Goal: Information Seeking & Learning: Learn about a topic

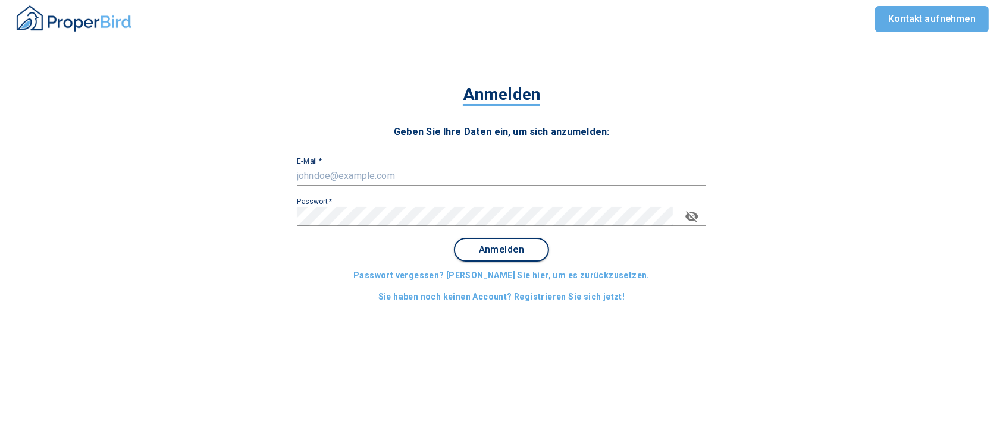
type input "[EMAIL_ADDRESS][DOMAIN_NAME]"
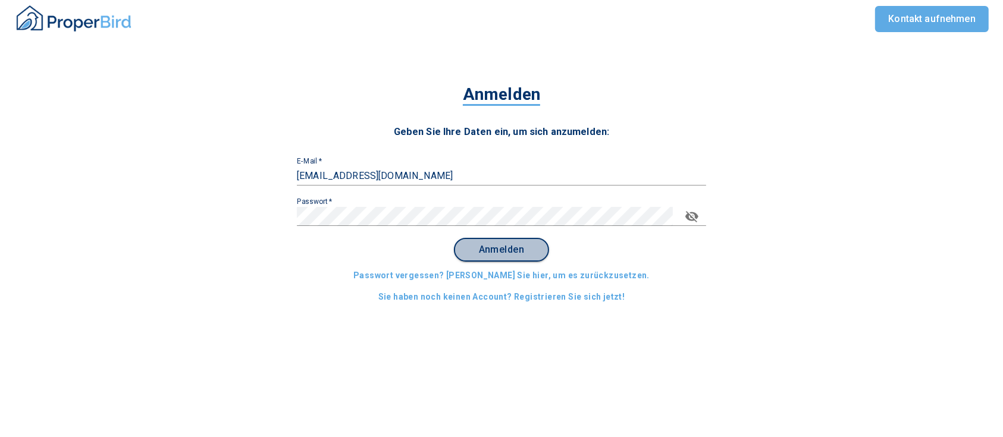
click at [483, 173] on button "Anmelden" at bounding box center [501, 250] width 95 height 24
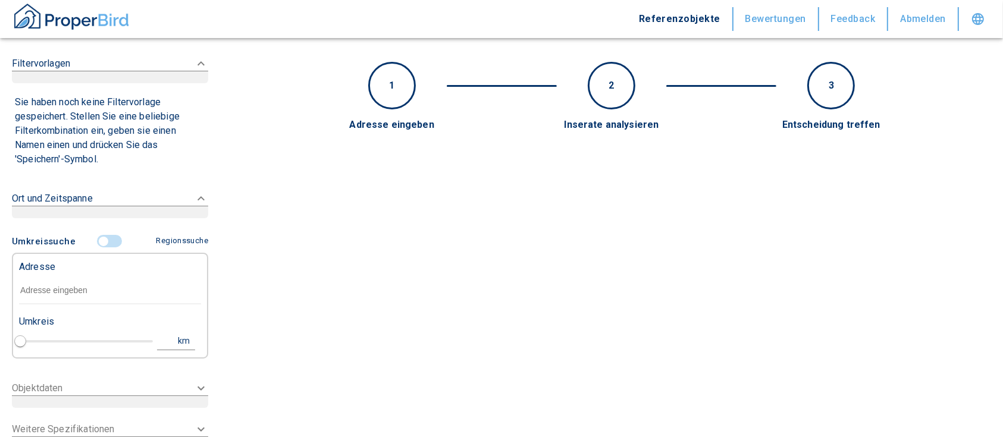
click at [56, 173] on input "text" at bounding box center [110, 290] width 182 height 27
paste input "| Volkmarsen | [PERSON_NAME][STREET_ADDRESS] |"
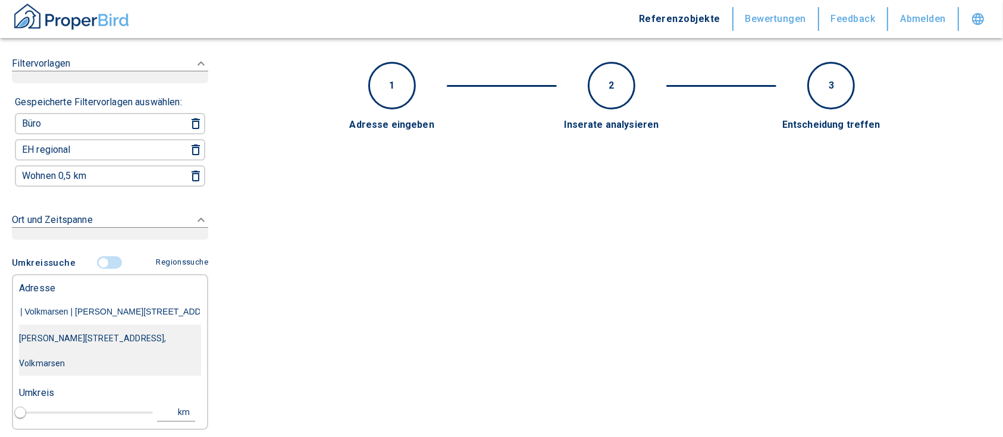
click at [38, 173] on div "[PERSON_NAME][STREET_ADDRESS], Volkmarsen" at bounding box center [110, 351] width 182 height 50
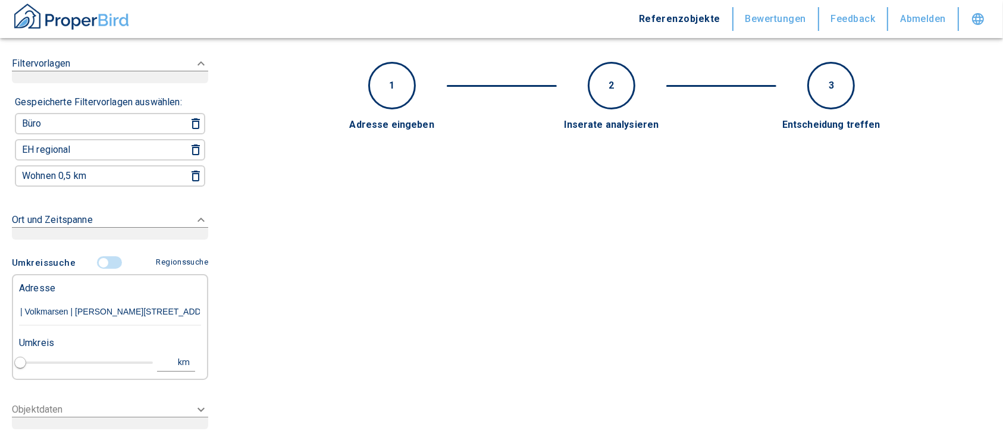
type input "[PERSON_NAME][STREET_ADDRESS], Volkmarsen"
type input "1"
type input "2020"
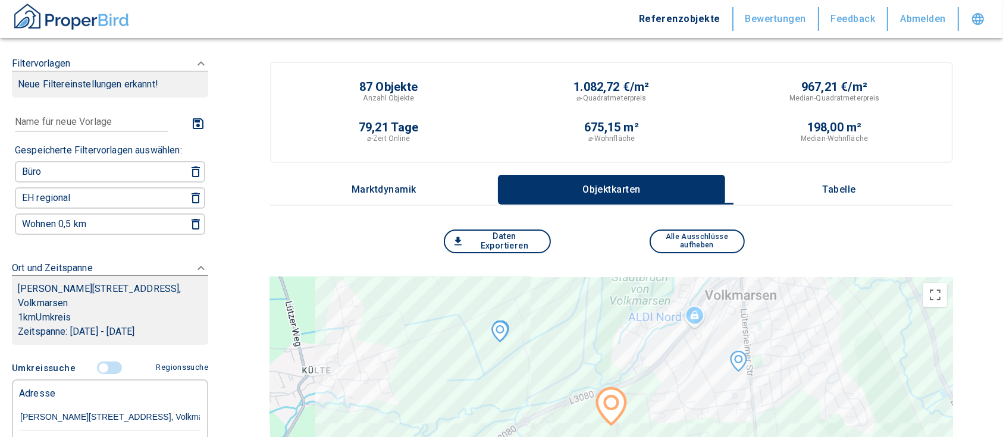
type input "[PERSON_NAME][STREET_ADDRESS], Volkmarsen"
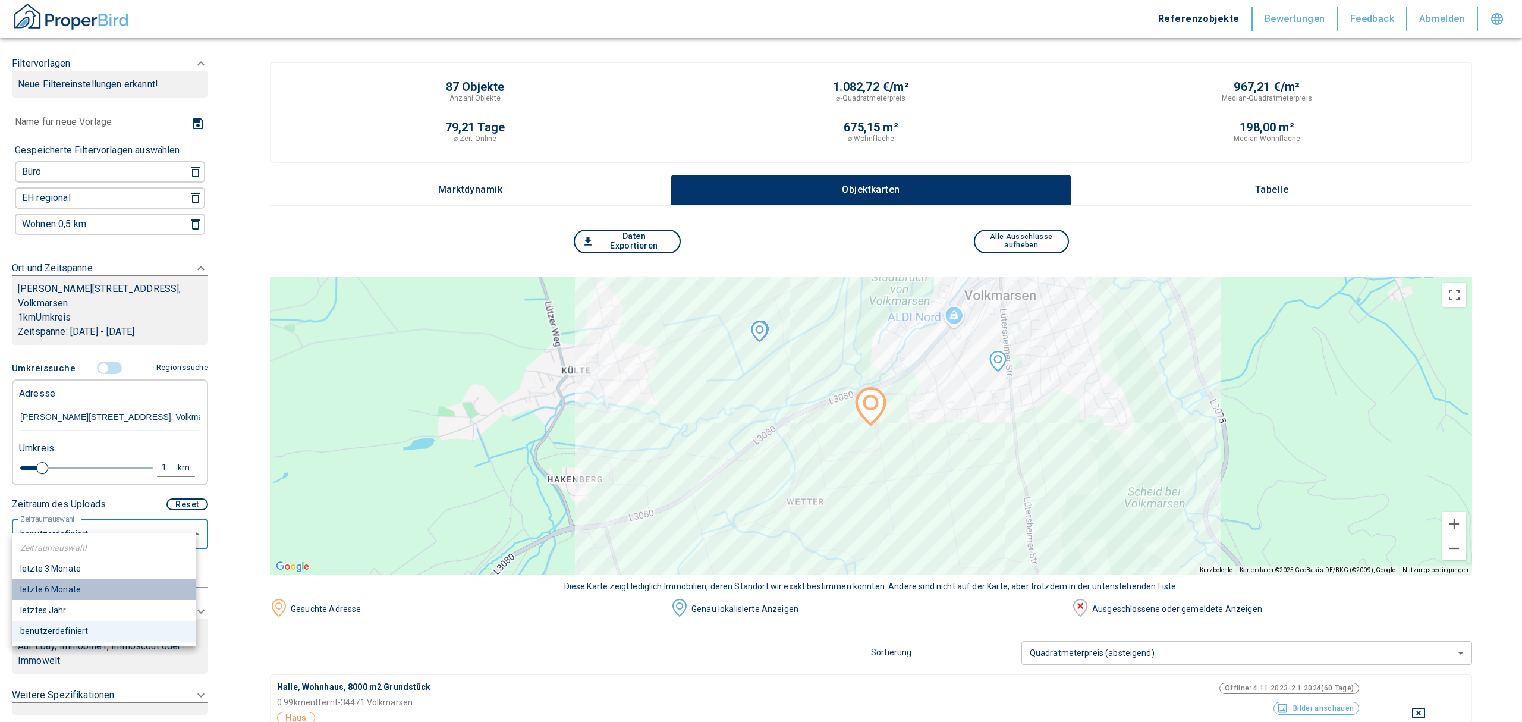
click at [62, 173] on li "letzte 6 Monate" at bounding box center [104, 589] width 184 height 21
type input "2020"
type input "6"
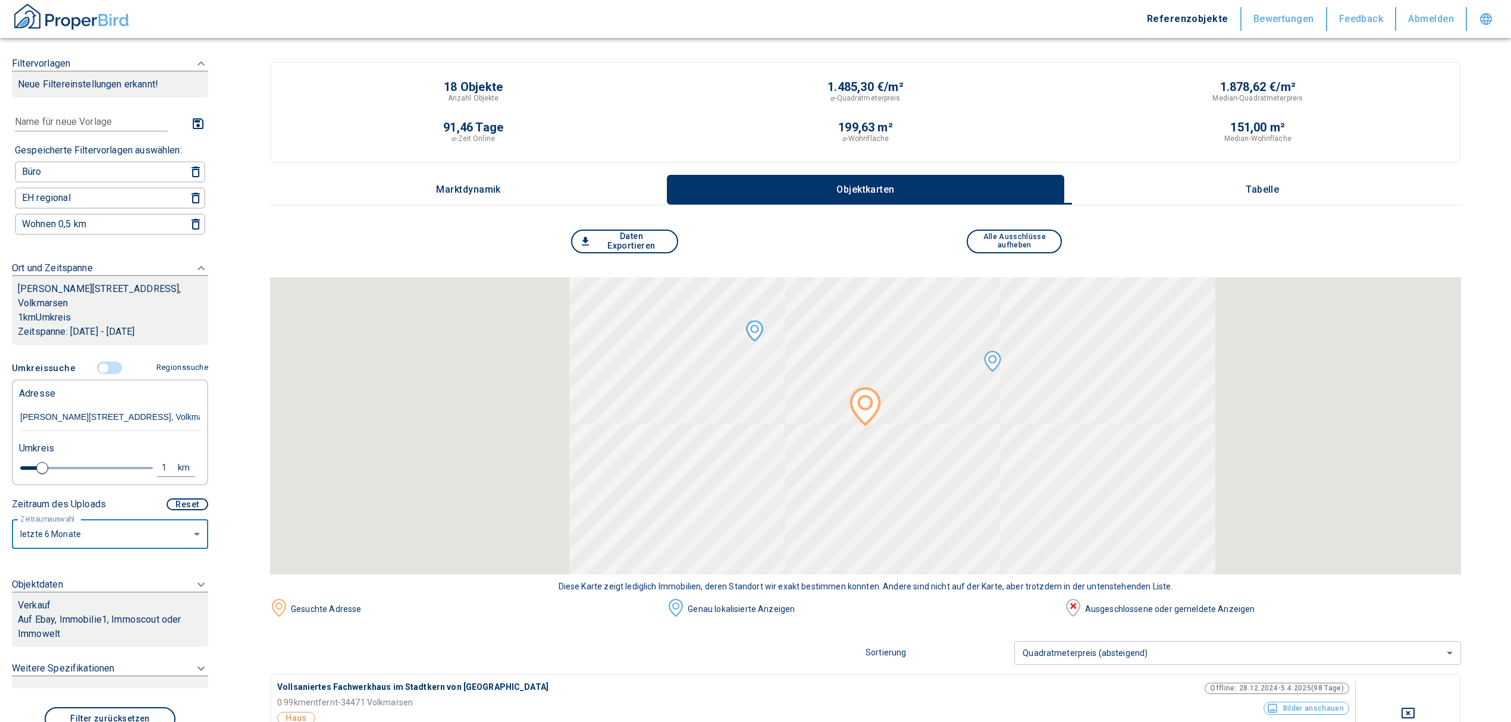
click at [65, 173] on p "Auf Ebay, Immobilie1, Immoscout oder Immowelt" at bounding box center [110, 627] width 184 height 29
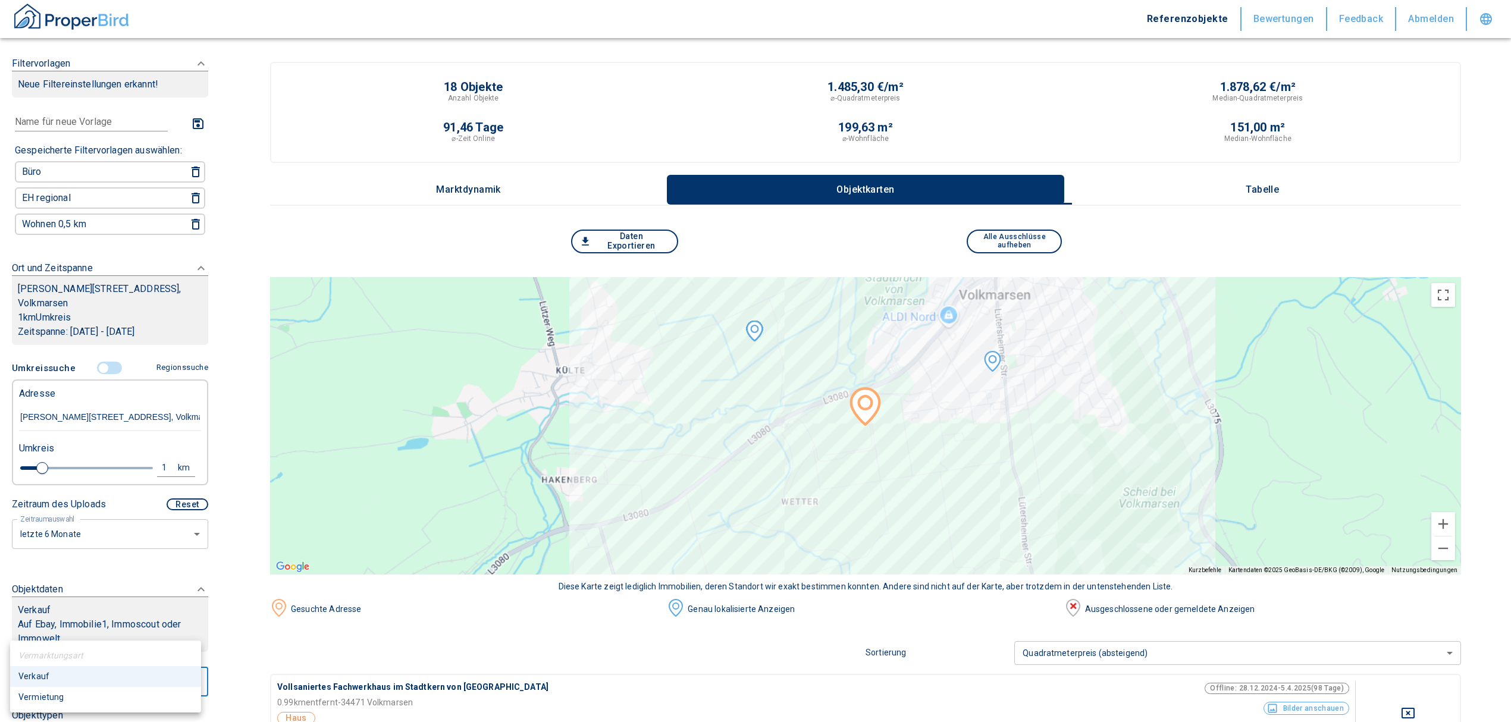
click at [64, 173] on li "Vermietung" at bounding box center [105, 697] width 191 height 21
type input "rent"
type input "2020"
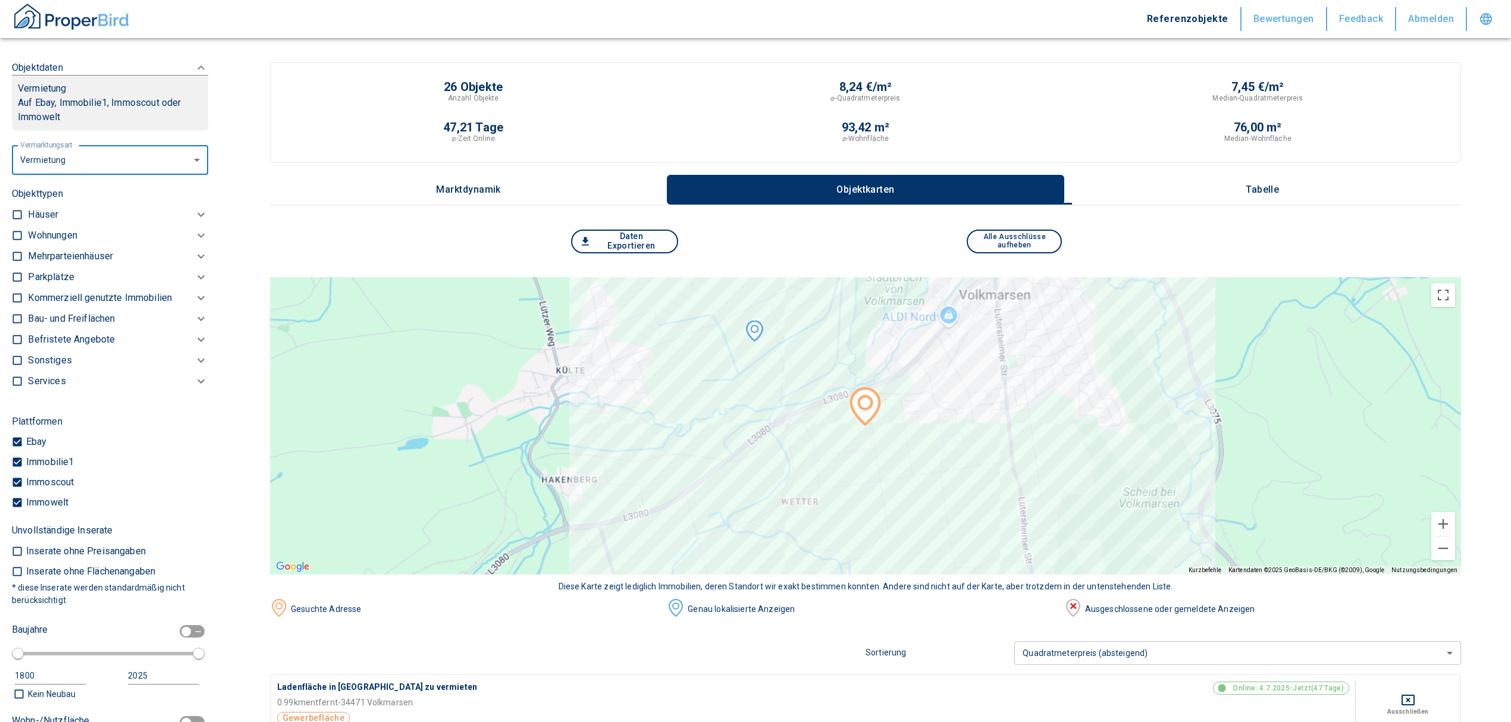
scroll to position [519, 0]
click at [77, 173] on p "Kommerziell genutzte Immobilien" at bounding box center [52, 238] width 49 height 14
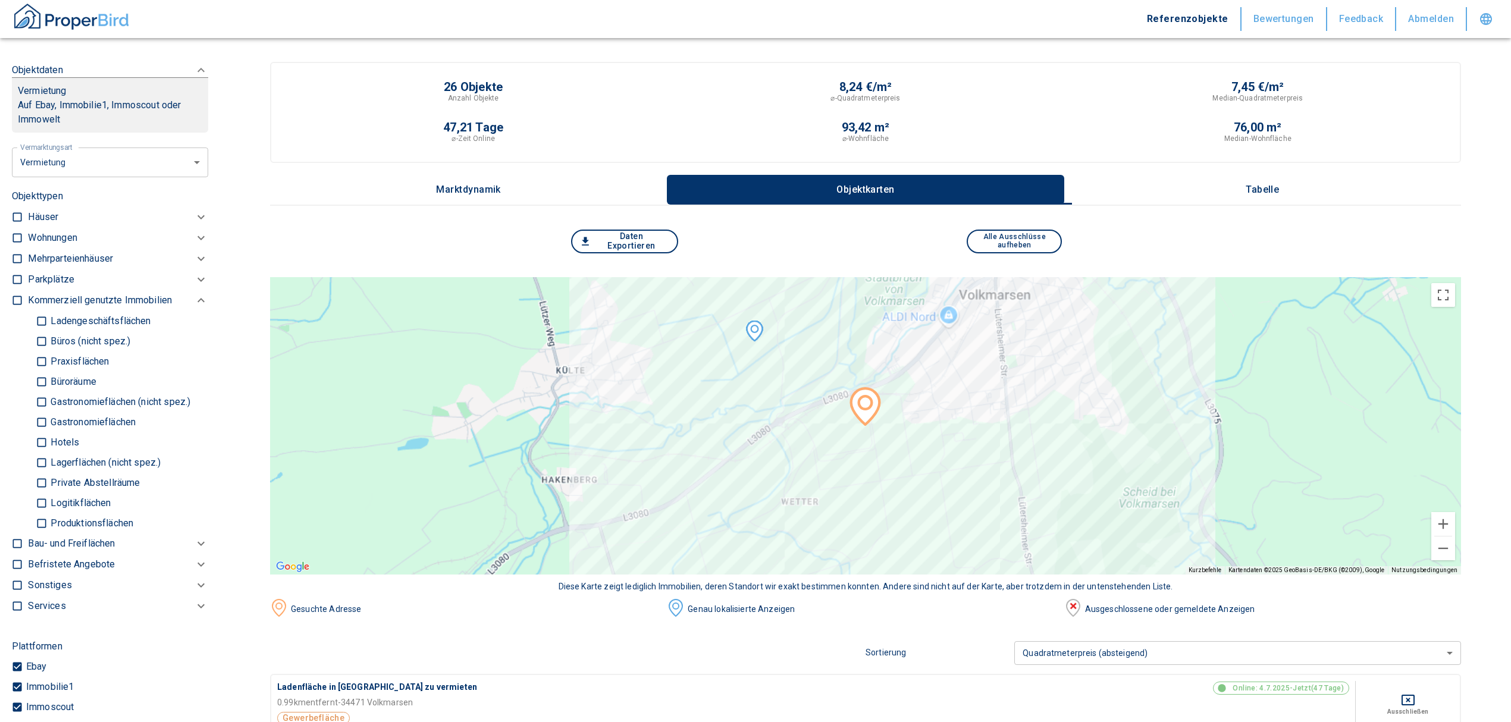
click at [65, 173] on p "Produktionsflächen" at bounding box center [91, 524] width 86 height 10
click at [48, 173] on input "Produktionsflächen" at bounding box center [42, 523] width 12 height 21
checkbox input "true"
type input "2020"
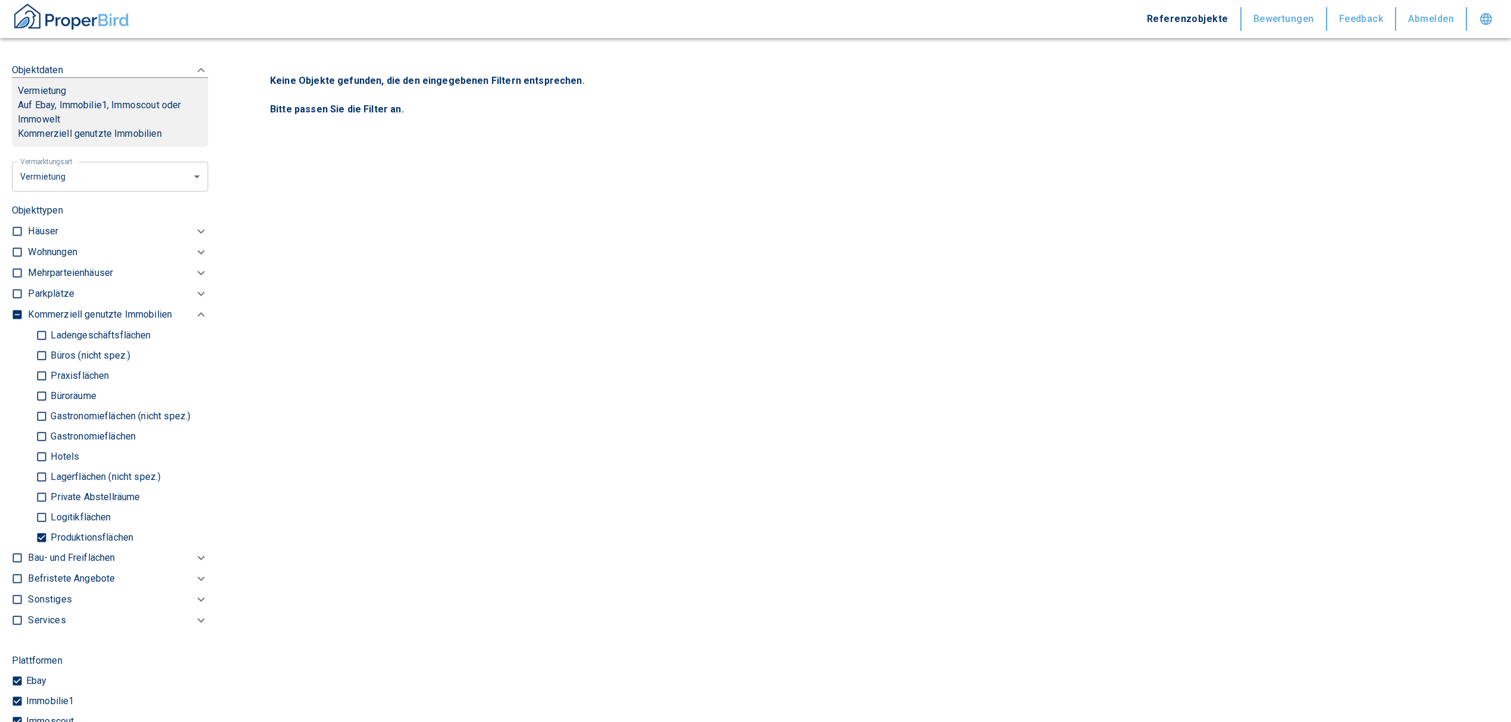
click at [59, 173] on label "Logitikflächen" at bounding box center [117, 517] width 163 height 20
click at [48, 173] on input "Logitikflächen" at bounding box center [42, 517] width 12 height 21
checkbox input "true"
type input "2020"
click at [62, 173] on p "Lagerflächen (nicht spez.)" at bounding box center [104, 477] width 113 height 10
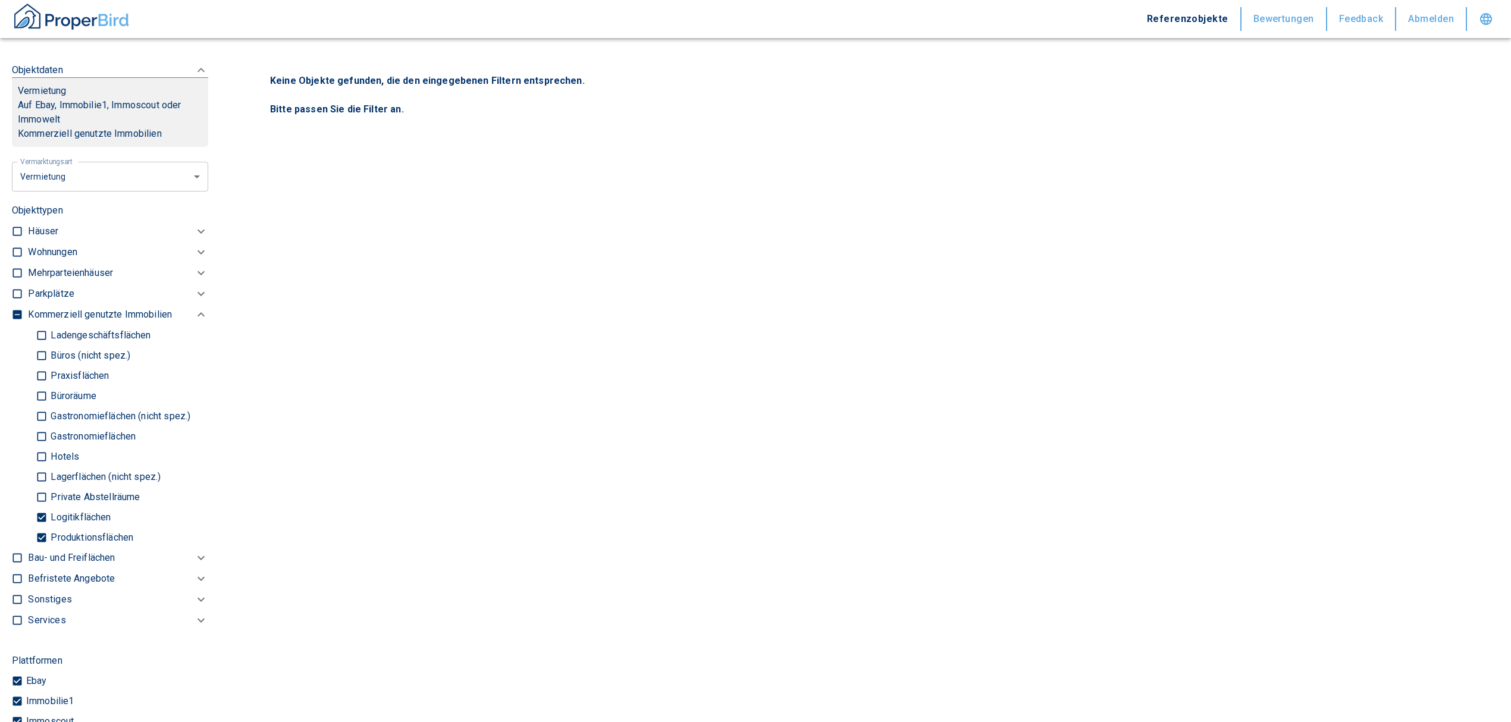
click at [48, 173] on input "Lagerflächen (nicht spez.)" at bounding box center [42, 476] width 12 height 21
checkbox input "true"
type input "2020"
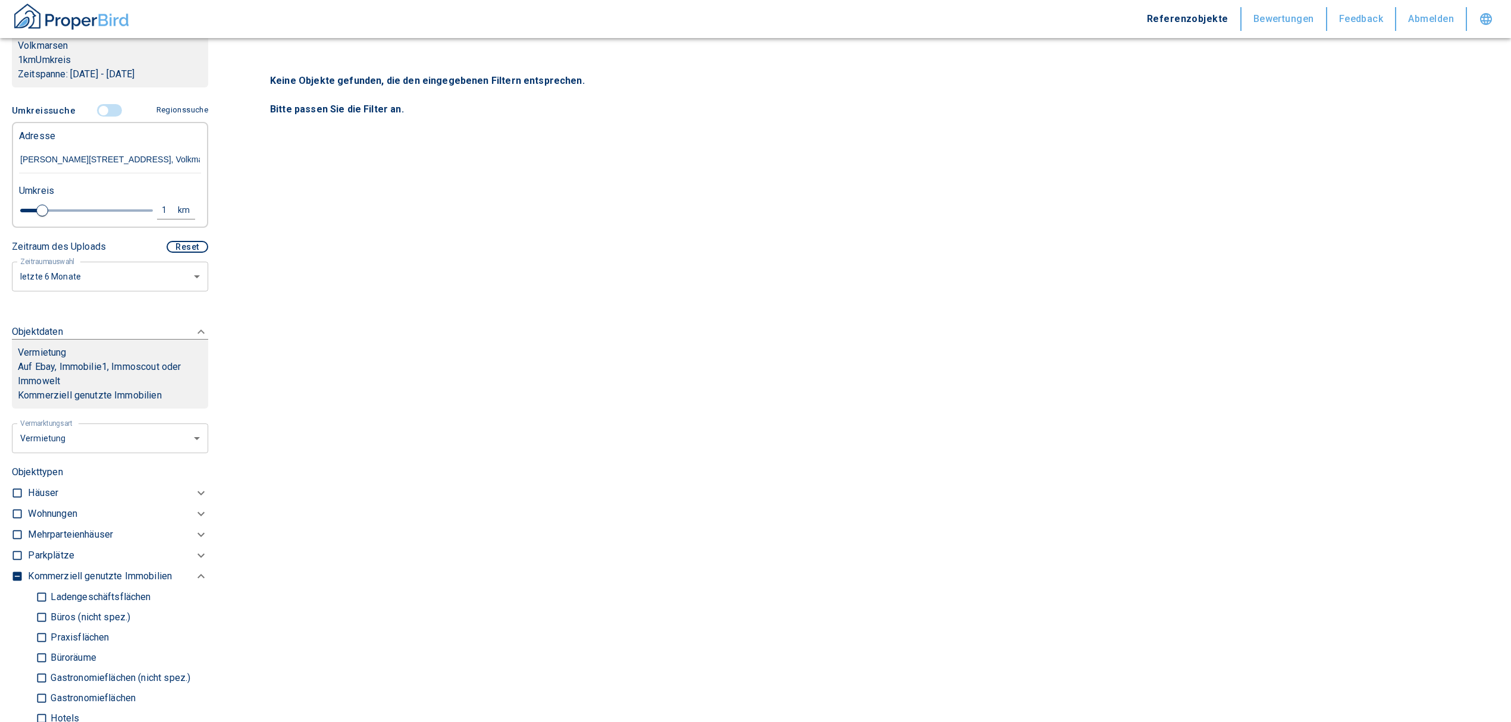
scroll to position [244, 0]
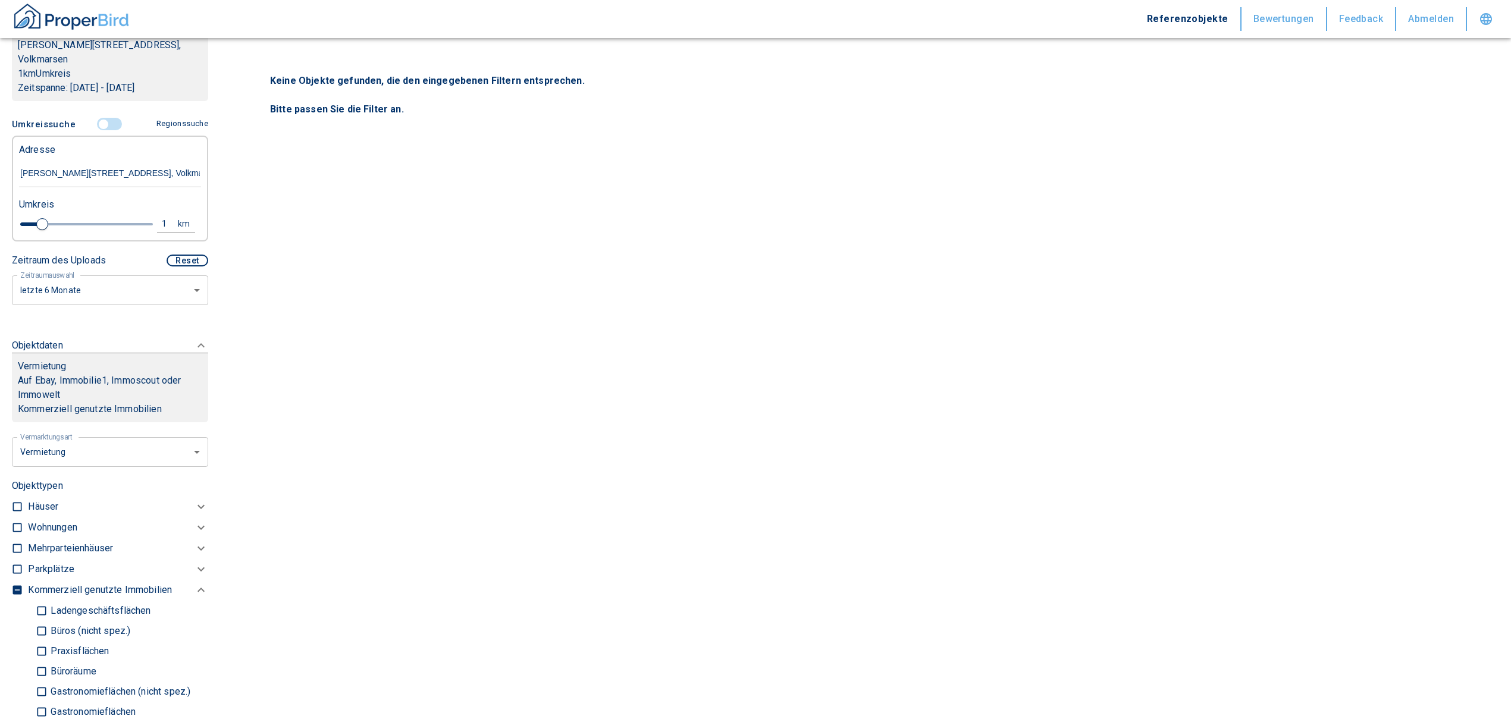
click at [160, 173] on div "1" at bounding box center [170, 223] width 21 height 15
click at [87, 173] on div "1 km" at bounding box center [80, 222] width 51 height 19
type input "10,0"
click at [138, 173] on button "Neue Suchen" at bounding box center [158, 223] width 65 height 17
type input "2020"
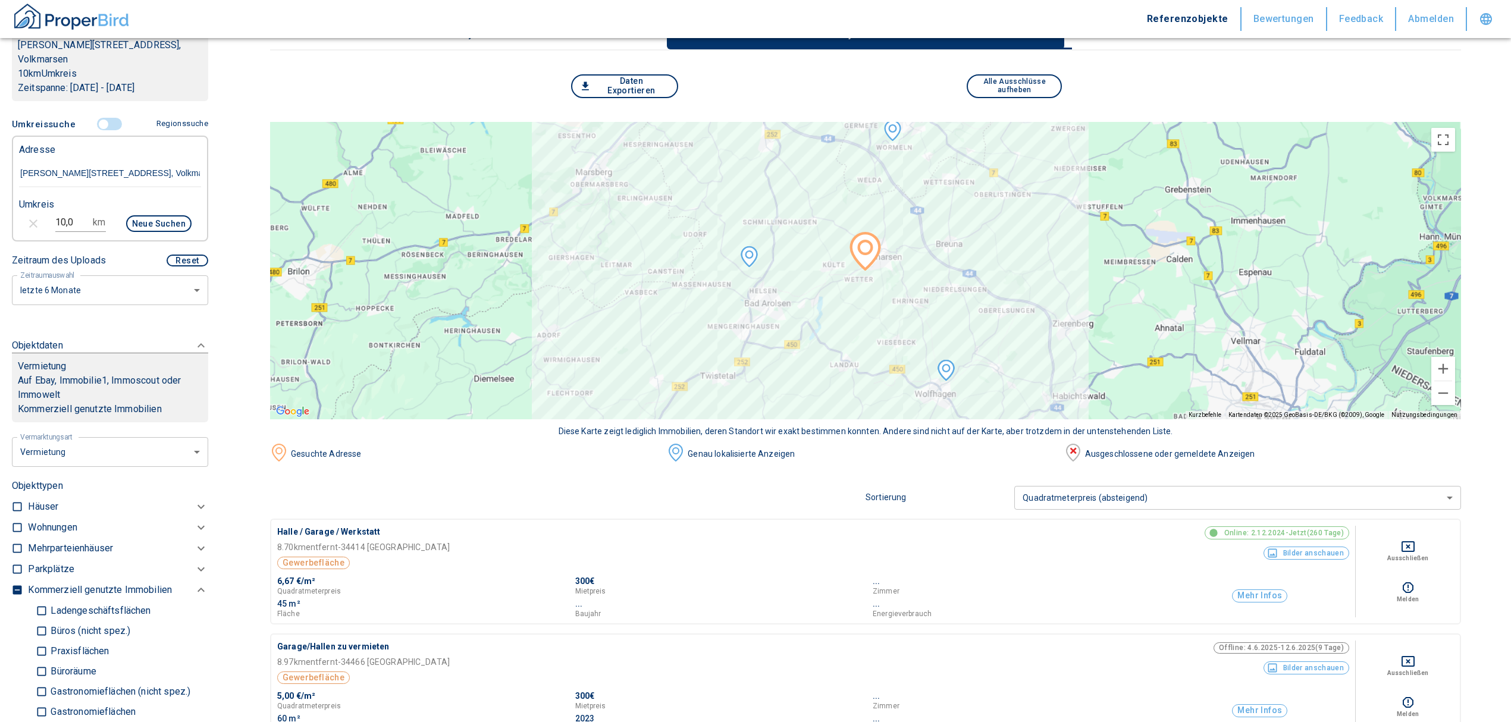
scroll to position [128, 0]
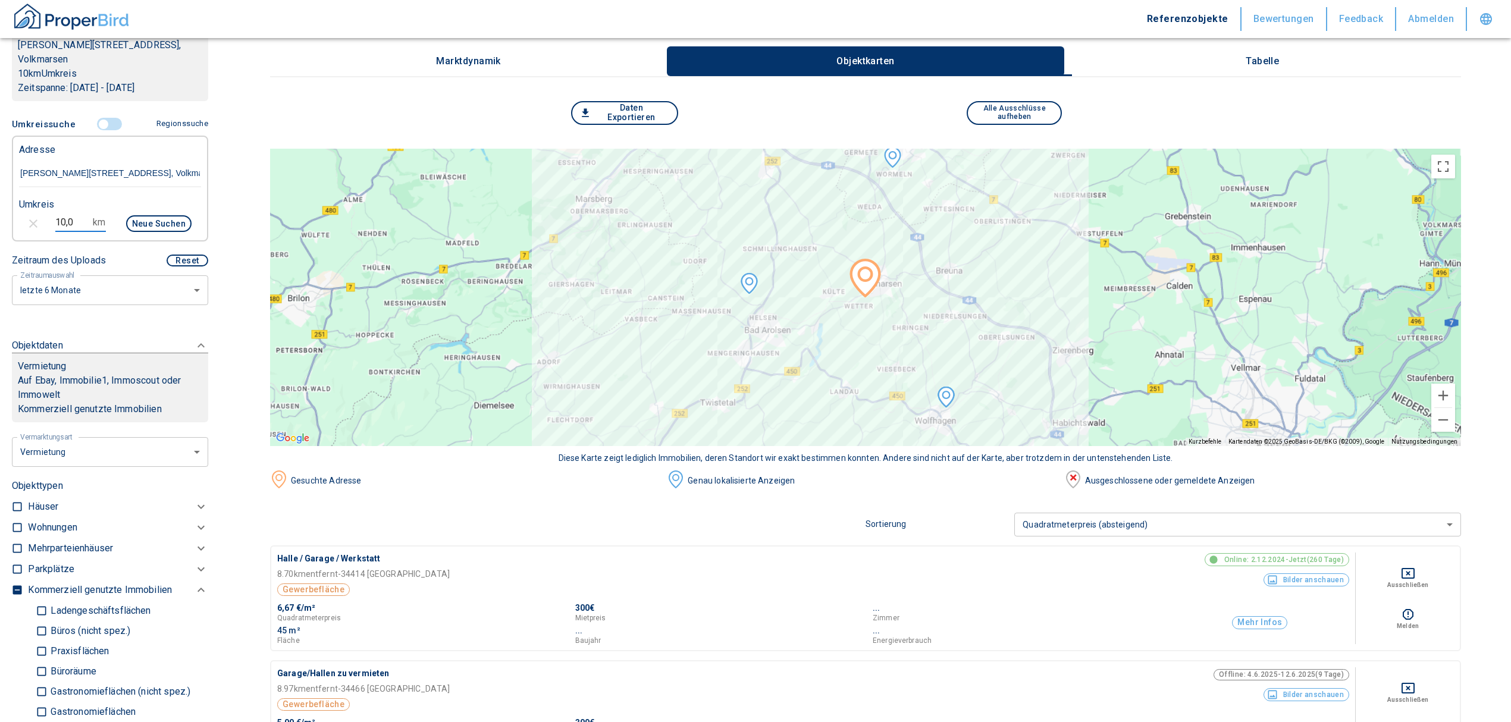
drag, startPoint x: 80, startPoint y: 205, endPoint x: 17, endPoint y: 210, distance: 63.3
click at [17, 173] on div "10,0 km Neue Suchen" at bounding box center [101, 225] width 182 height 29
type input "20,0"
click at [155, 173] on div "Neue Suchen" at bounding box center [153, 225] width 76 height 29
click at [152, 173] on button "Neue Suchen" at bounding box center [158, 223] width 65 height 17
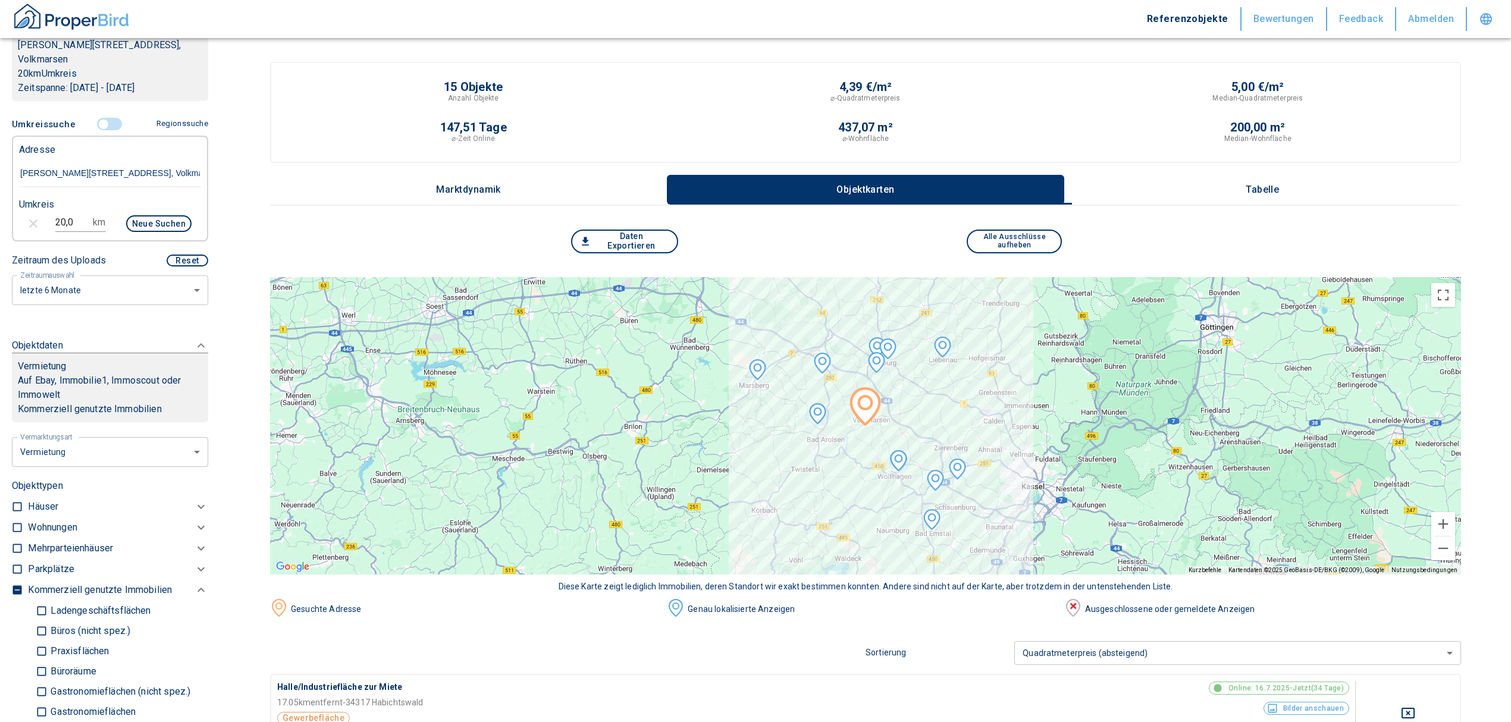
click at [483, 173] on button "Tabelle" at bounding box center [1262, 190] width 397 height 30
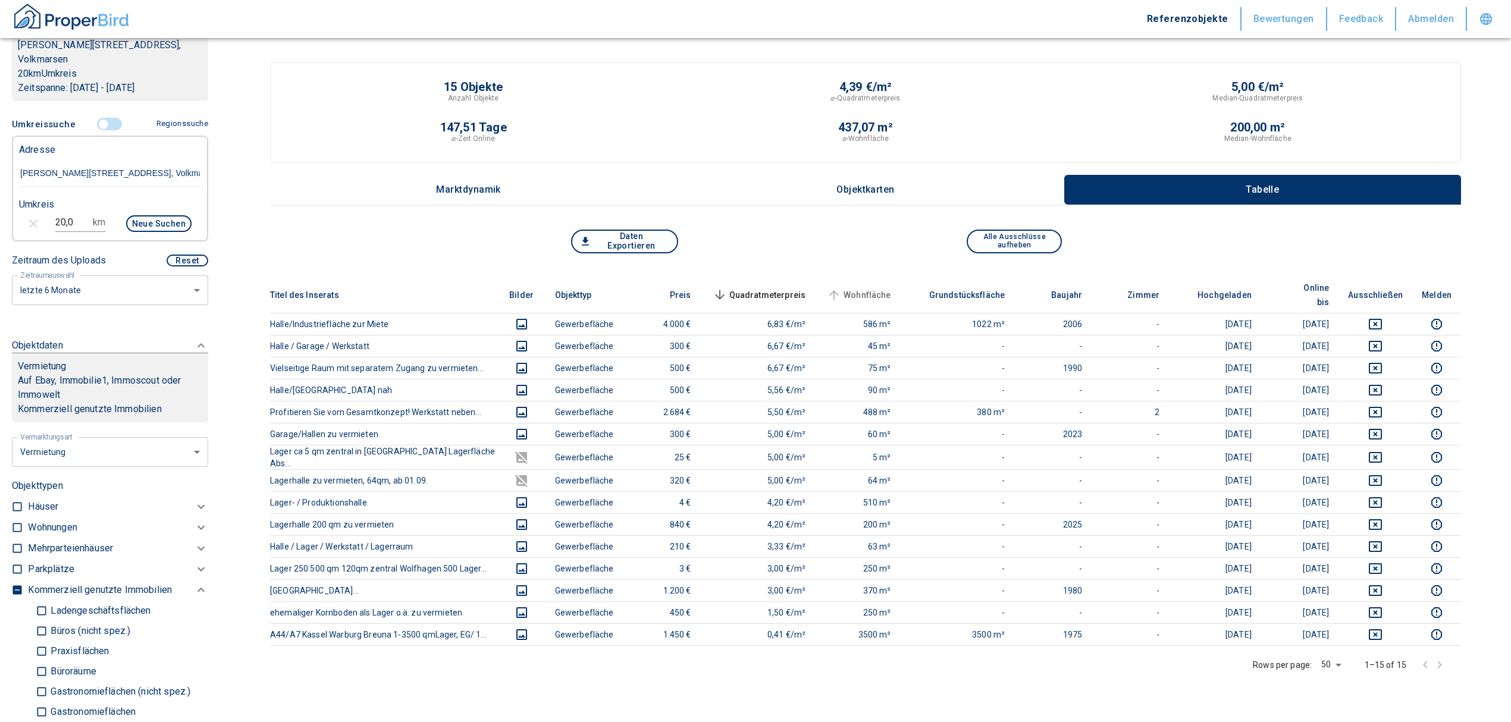
click at [483, 173] on span "Wohnfläche" at bounding box center [857, 295] width 67 height 14
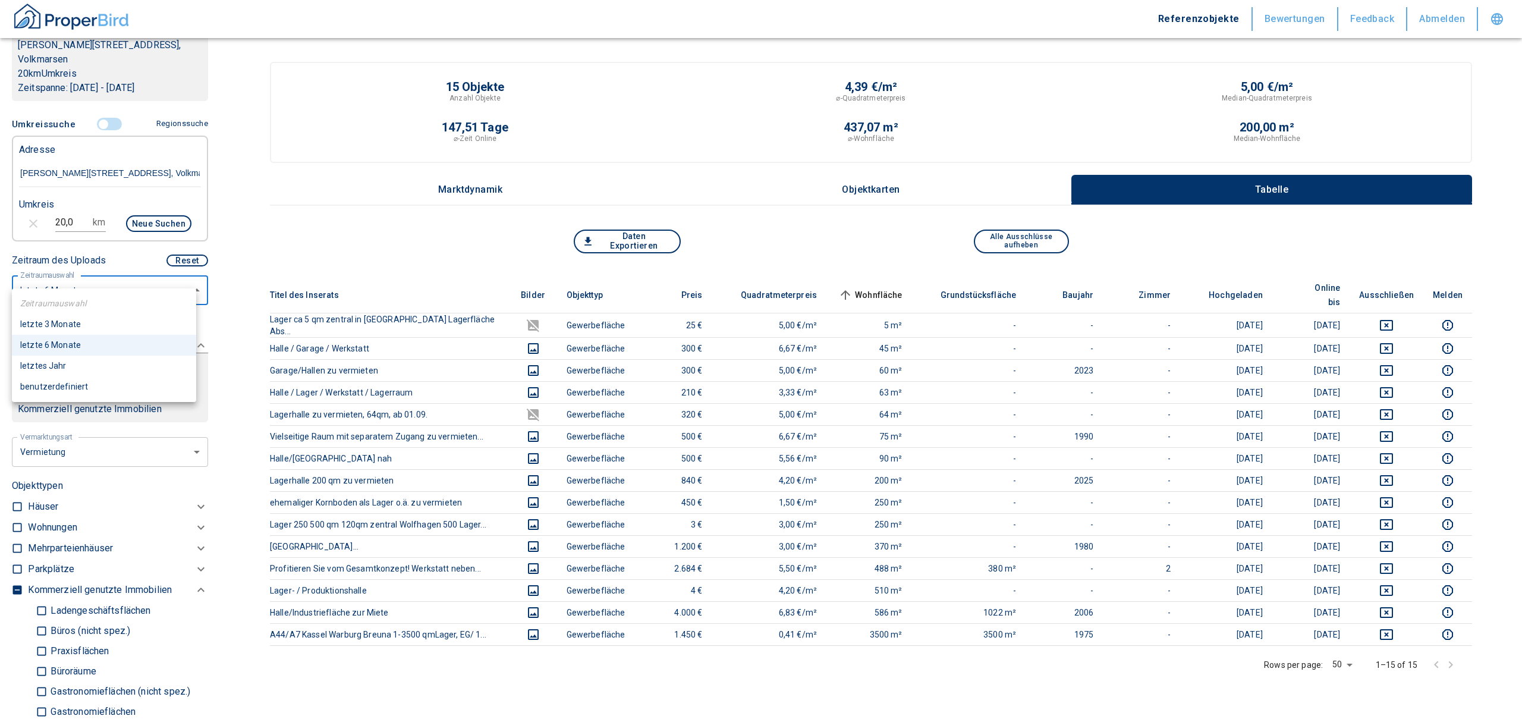
click at [95, 173] on body "Referenzobjekte Bewertungen Feedback Abmelden Filtervorlagen Neue Filtereinstel…" at bounding box center [761, 527] width 1522 height 1055
click at [67, 173] on li "letztes Jahr" at bounding box center [104, 366] width 184 height 21
type input "2020"
type input "12"
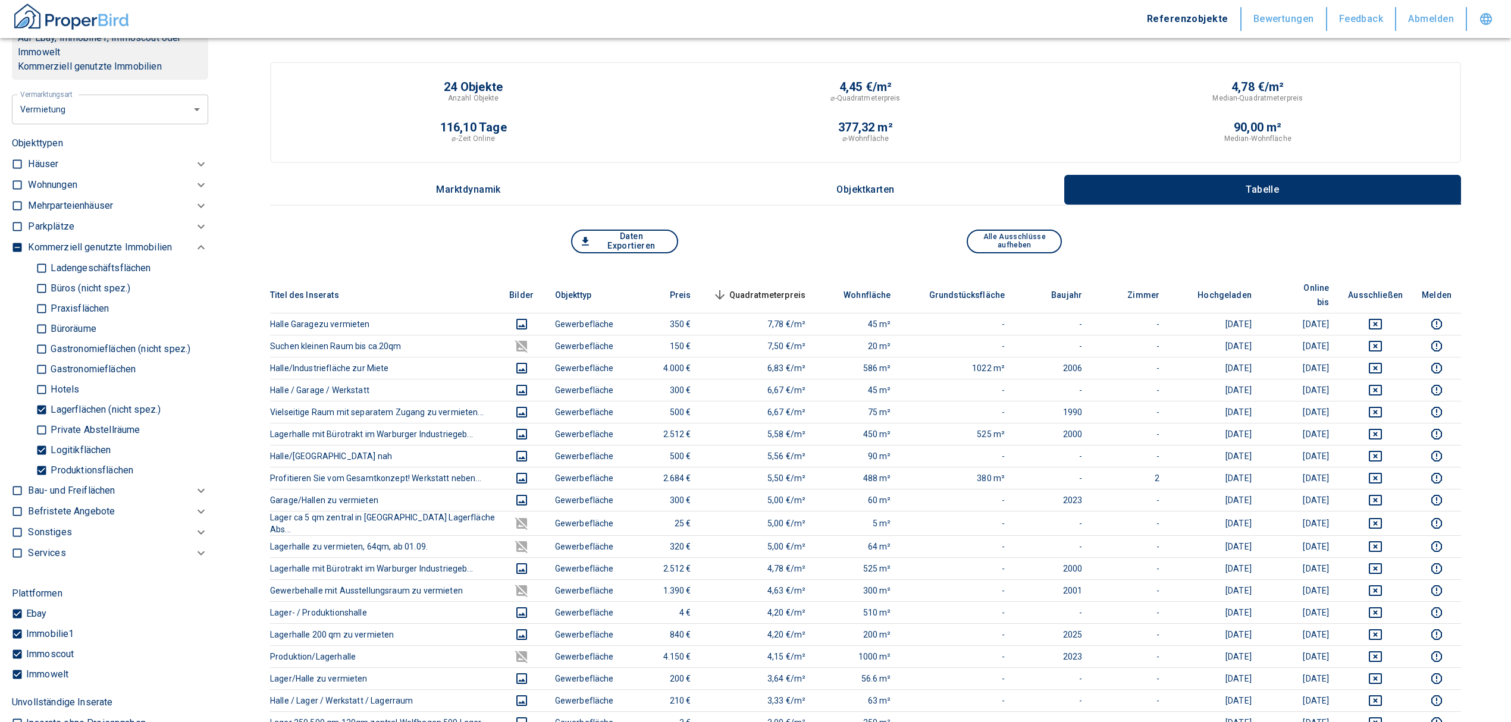
scroll to position [634, 0]
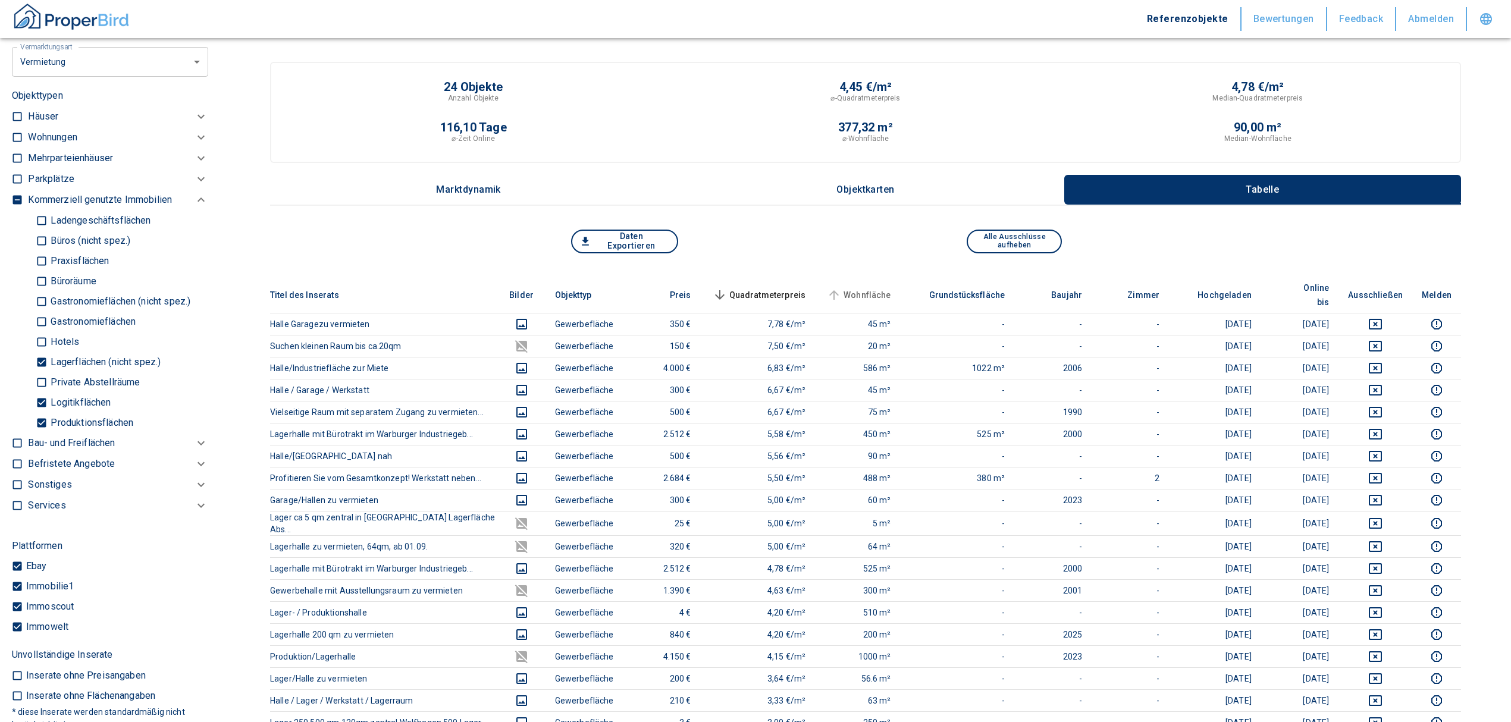
click at [483, 173] on span "Wohnfläche" at bounding box center [857, 295] width 67 height 14
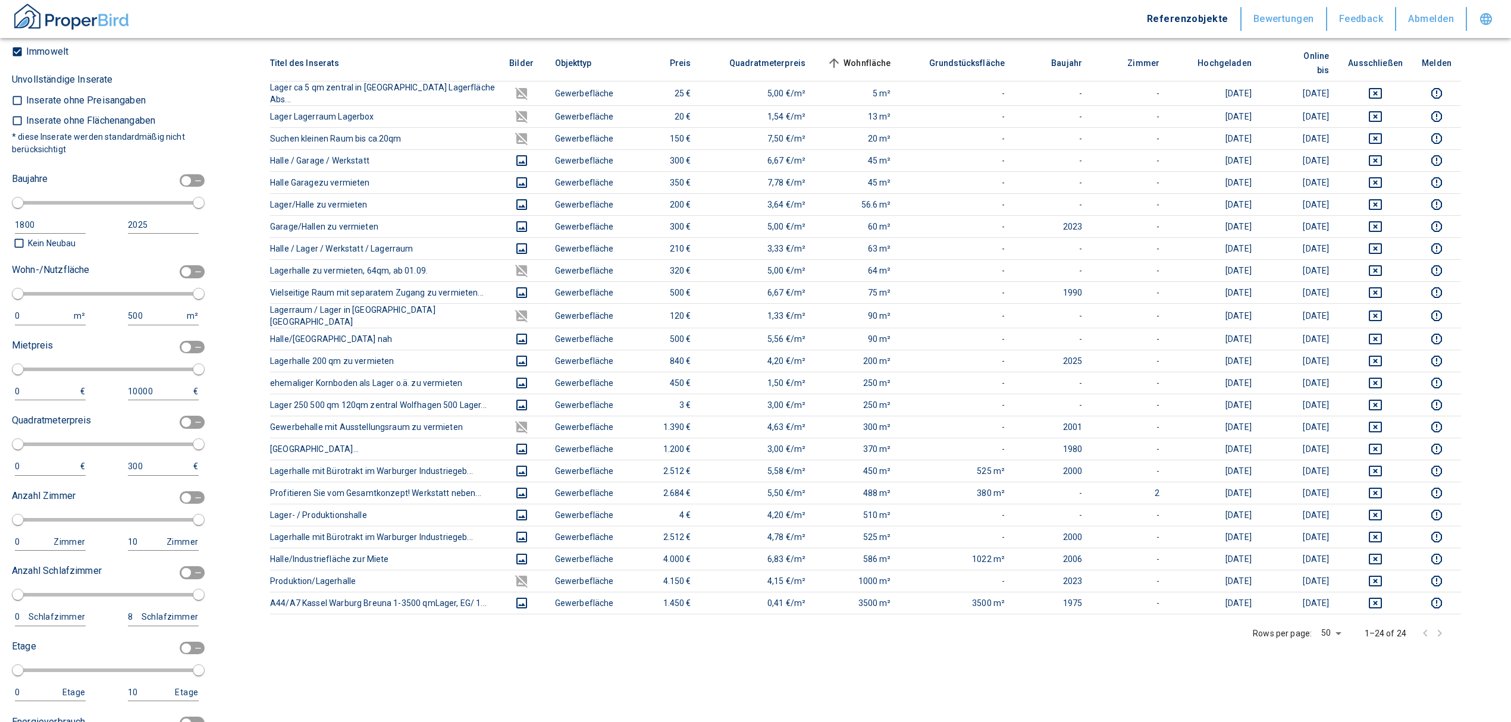
scroll to position [1238, 0]
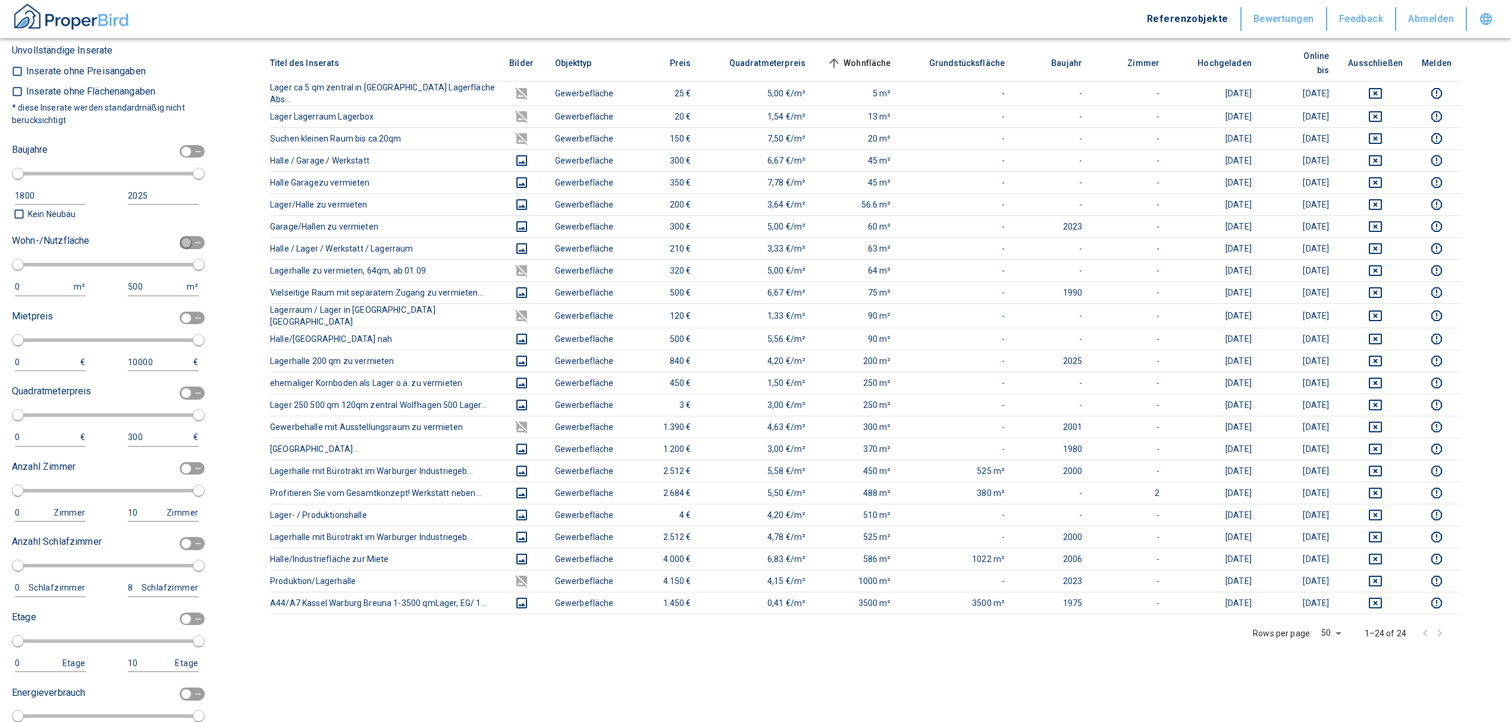
click at [191, 173] on input "checkbox" at bounding box center [186, 242] width 36 height 13
checkbox input "true"
type input "2020"
type input "50"
type input "150"
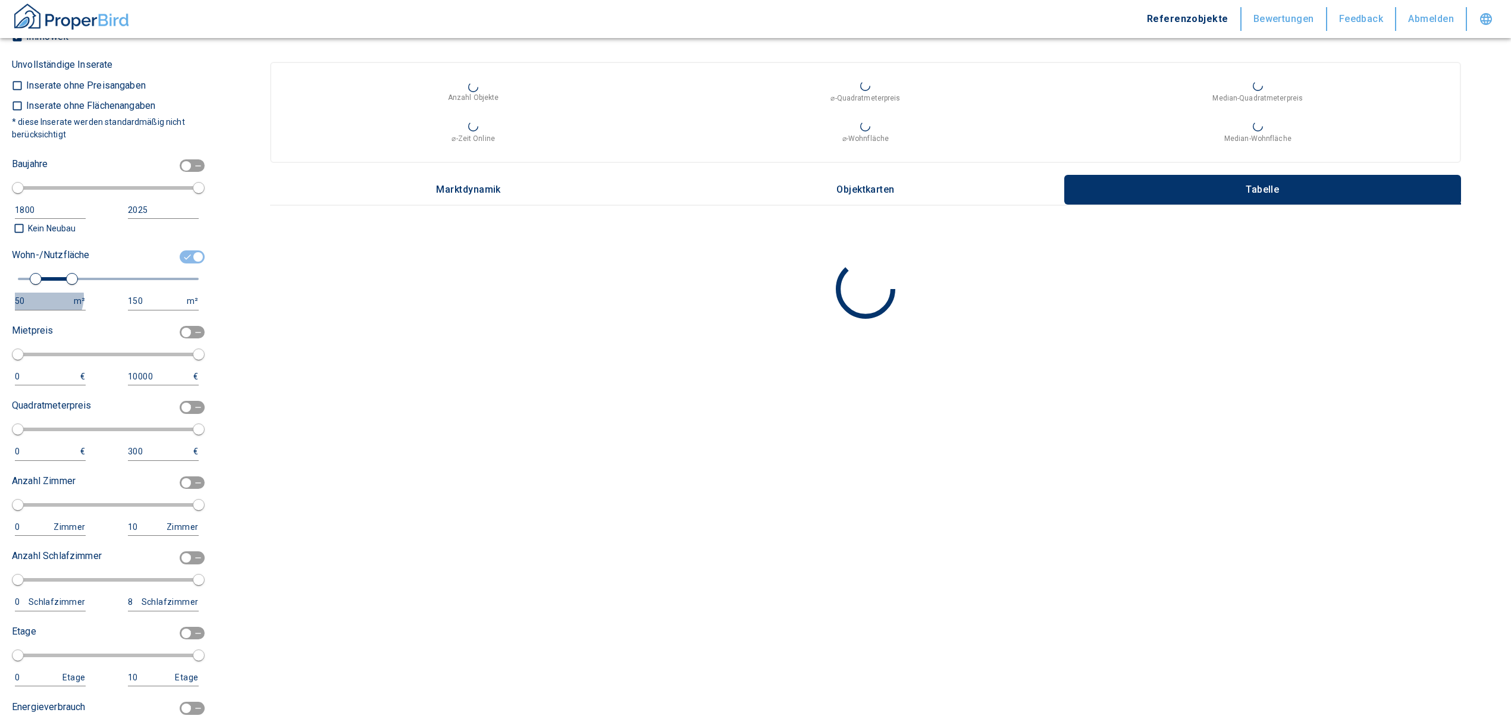
click at [38, 173] on div "50" at bounding box center [38, 301] width 47 height 15
drag, startPoint x: 38, startPoint y: 279, endPoint x: -42, endPoint y: 270, distance: 80.2
click at [0, 173] on html "Referenzobjekte Bewertungen Feedback Abmelden Filtervorlagen Neue Filtereinstel…" at bounding box center [755, 361] width 1511 height 722
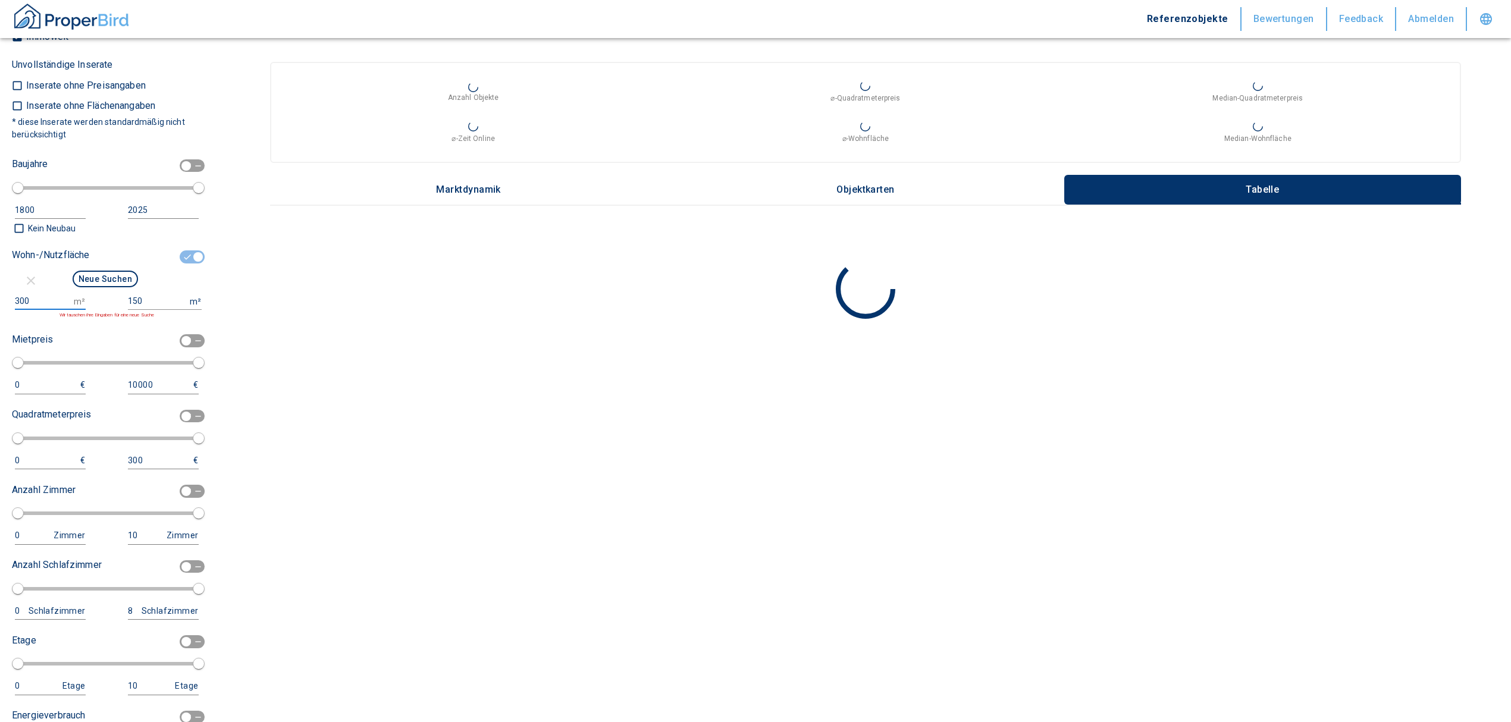
type input "300"
click at [149, 173] on input "150" at bounding box center [156, 301] width 57 height 17
type input "1500000"
click at [92, 173] on button "Neue Suchen" at bounding box center [105, 279] width 65 height 17
type input "2020"
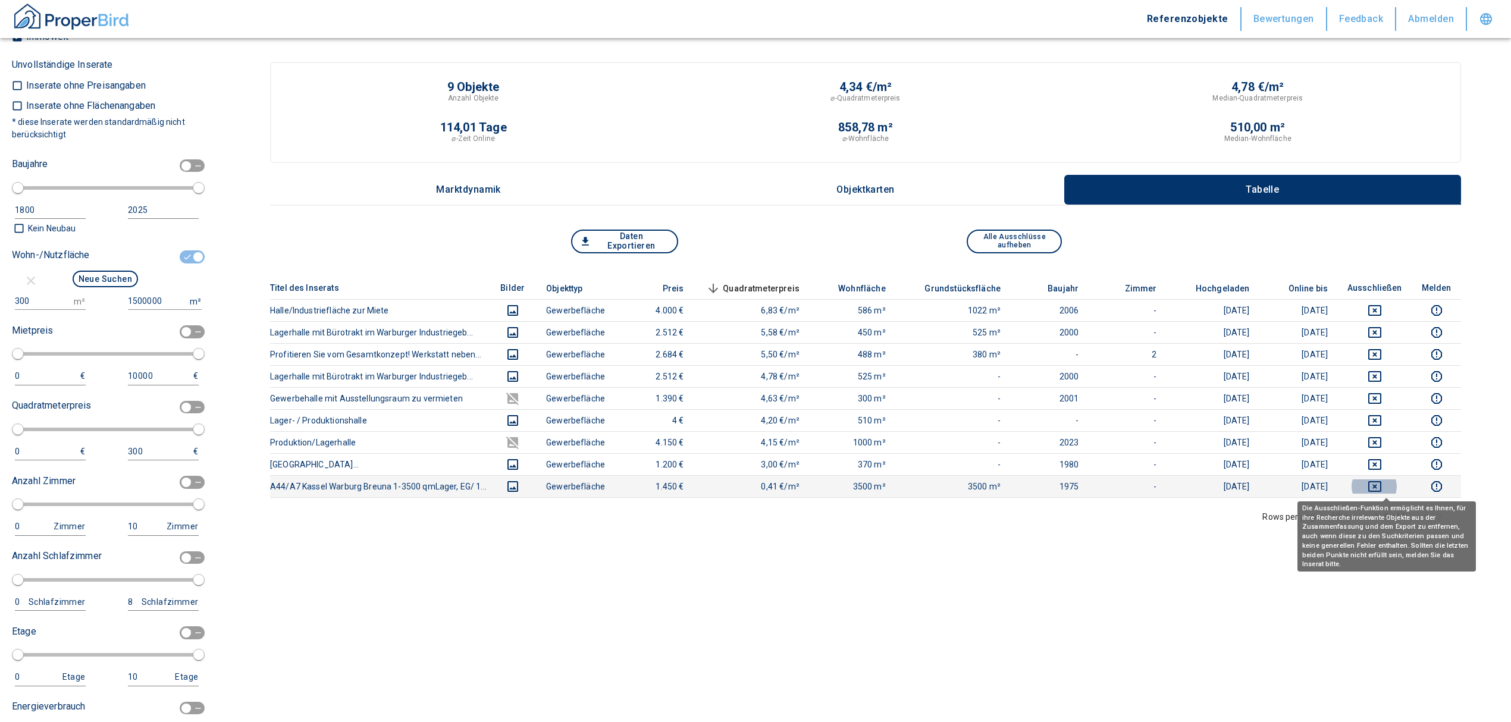
click at [483, 173] on icon "deselect this listing" at bounding box center [1374, 486] width 14 height 14
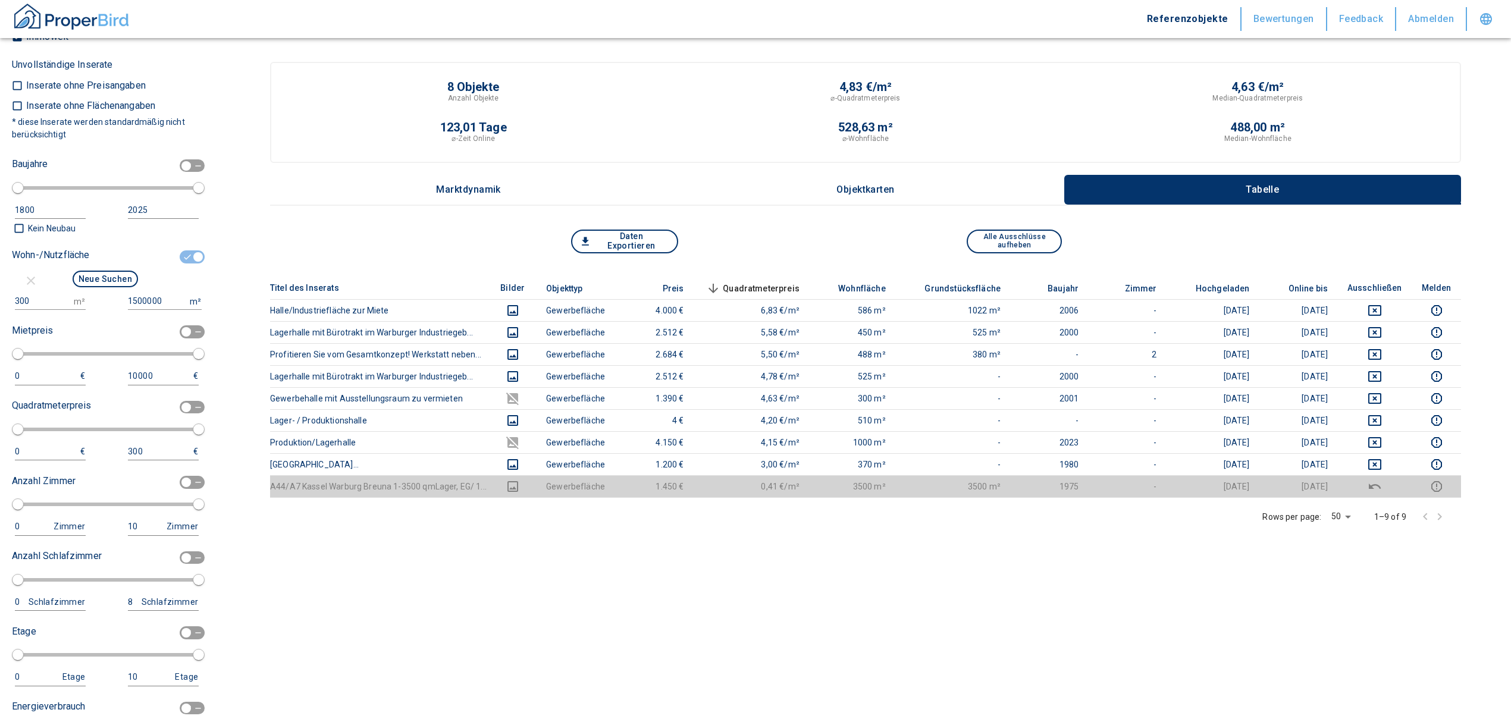
click at [186, 173] on input "checkbox" at bounding box center [198, 256] width 36 height 13
checkbox input "false"
type input "2020"
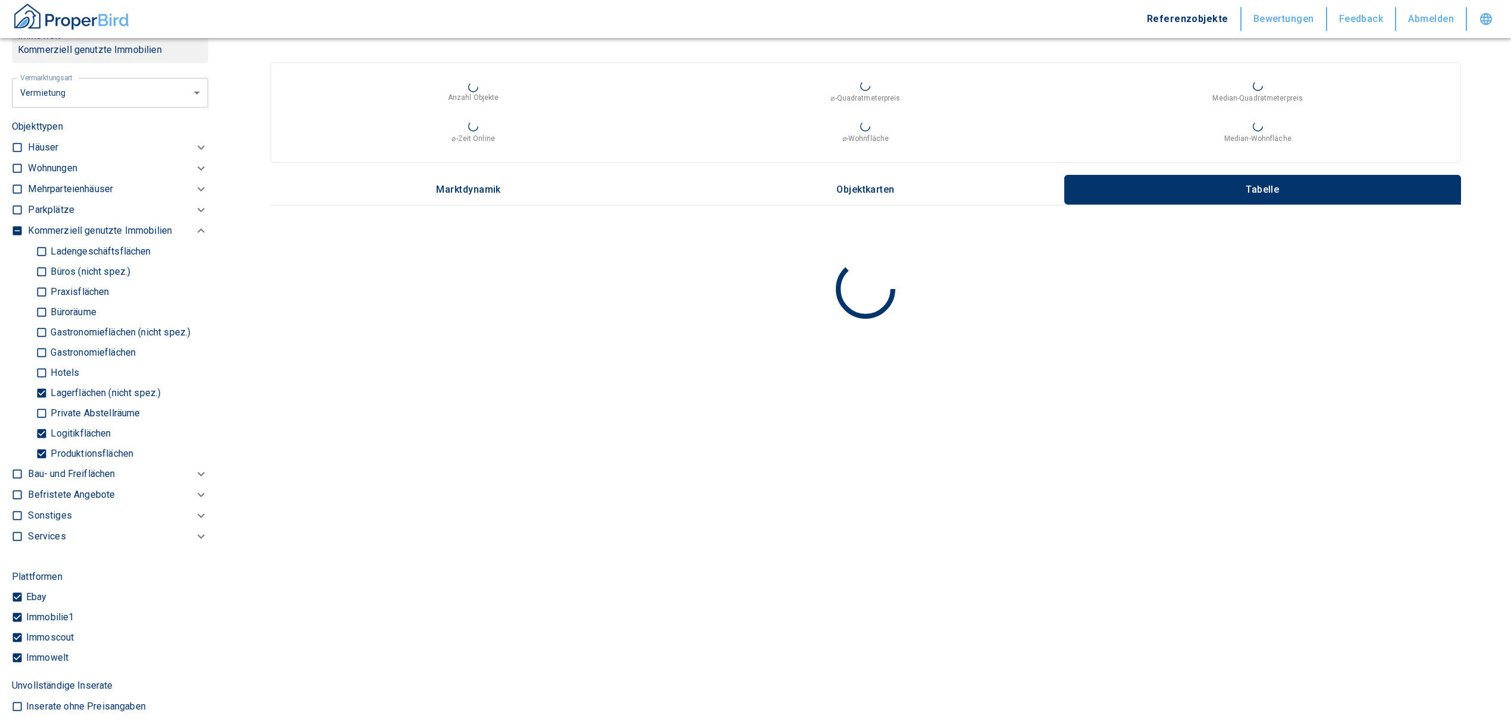
scroll to position [604, 0]
click at [37, 173] on input "Produktionsflächen" at bounding box center [42, 452] width 12 height 21
checkbox input "false"
type input "2020"
click at [40, 173] on input "Logitikflächen" at bounding box center [42, 432] width 12 height 21
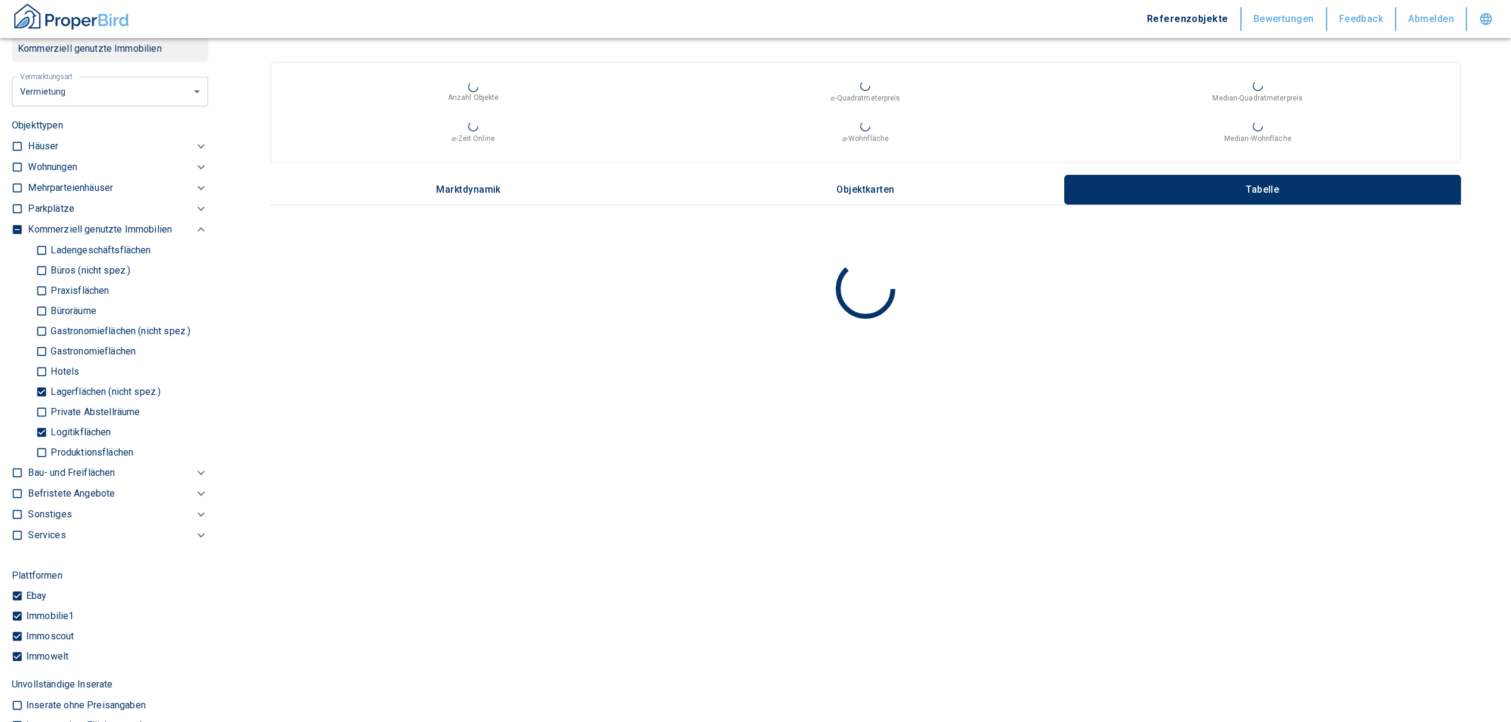
checkbox input "false"
type input "2020"
click at [36, 173] on input "Lagerflächen (nicht spez.)" at bounding box center [42, 391] width 12 height 21
checkbox input "false"
type input "2020"
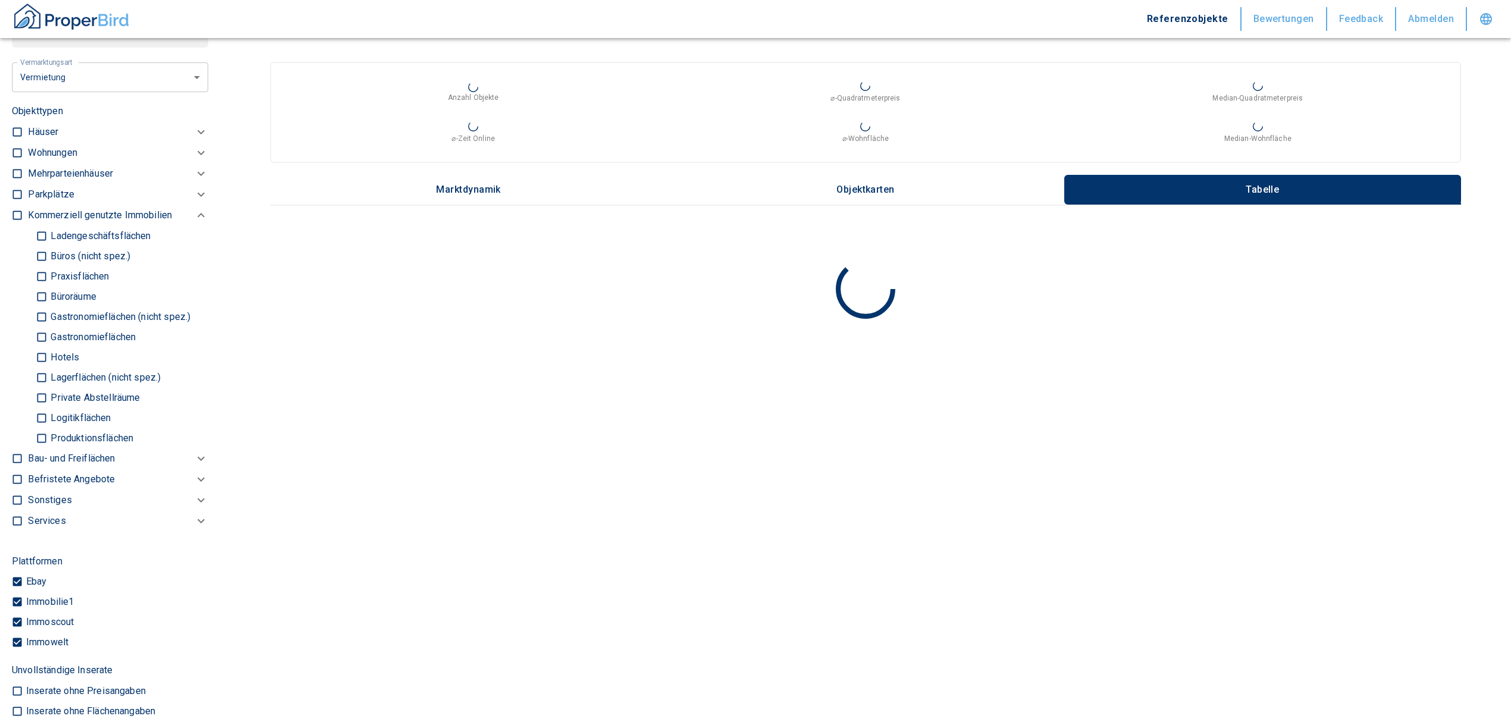
click at [55, 173] on p "Büros (nicht spez.)" at bounding box center [89, 257] width 83 height 10
click at [48, 173] on input "Büros (nicht spez.)" at bounding box center [42, 256] width 12 height 21
checkbox input "true"
type input "2020"
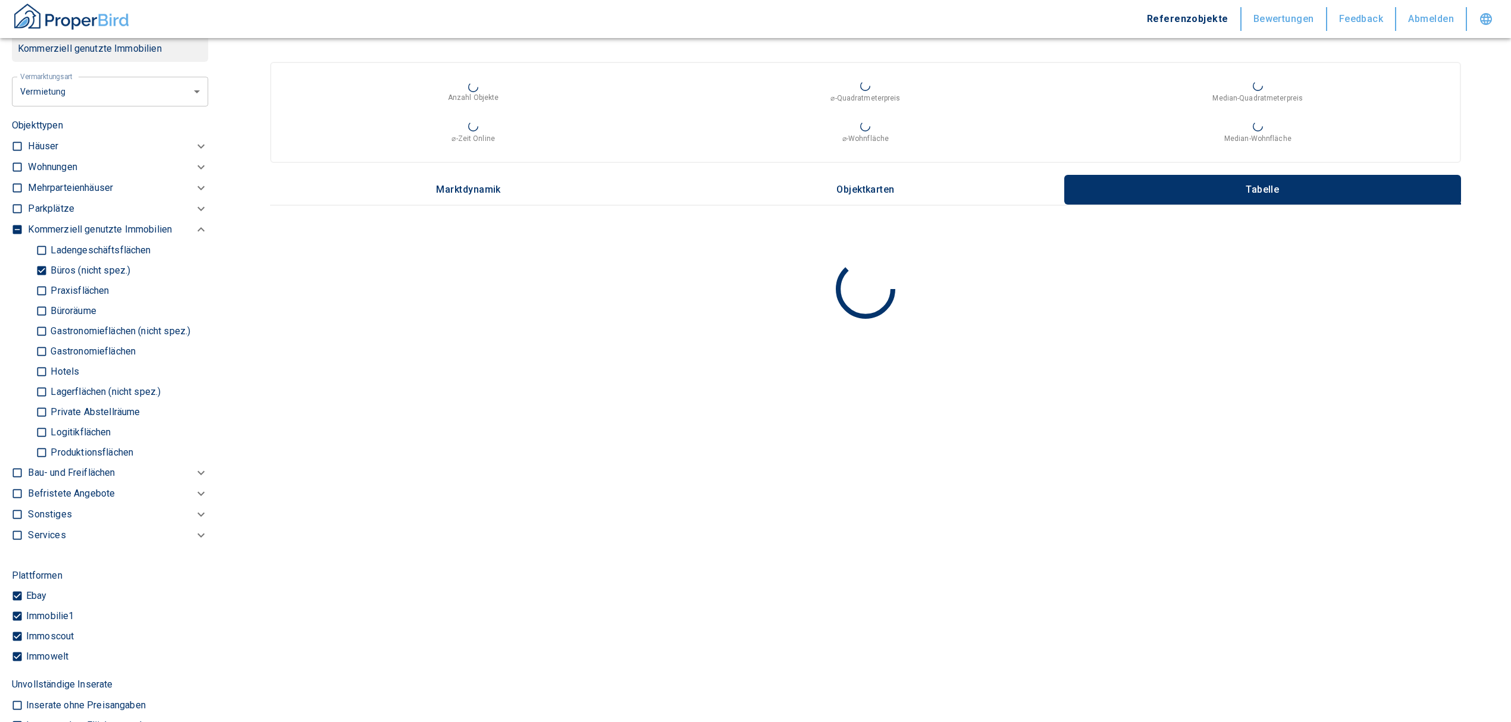
click at [70, 173] on p "Praxisflächen" at bounding box center [78, 291] width 61 height 10
click at [48, 173] on input "Praxisflächen" at bounding box center [42, 290] width 12 height 21
checkbox input "true"
type input "2020"
click at [70, 173] on p "Büroräume" at bounding box center [72, 311] width 48 height 10
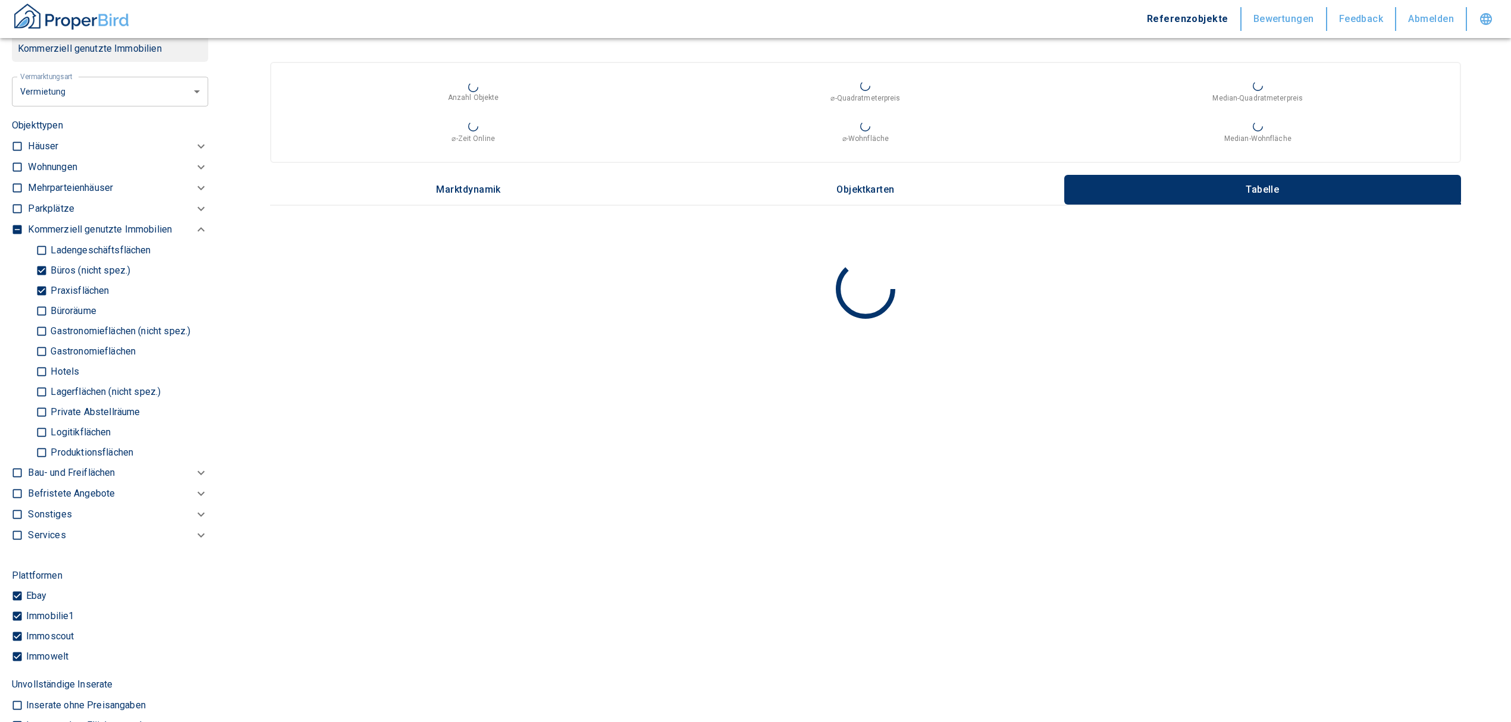
click at [48, 173] on input "Büroräume" at bounding box center [42, 310] width 12 height 21
checkbox input "true"
type input "2020"
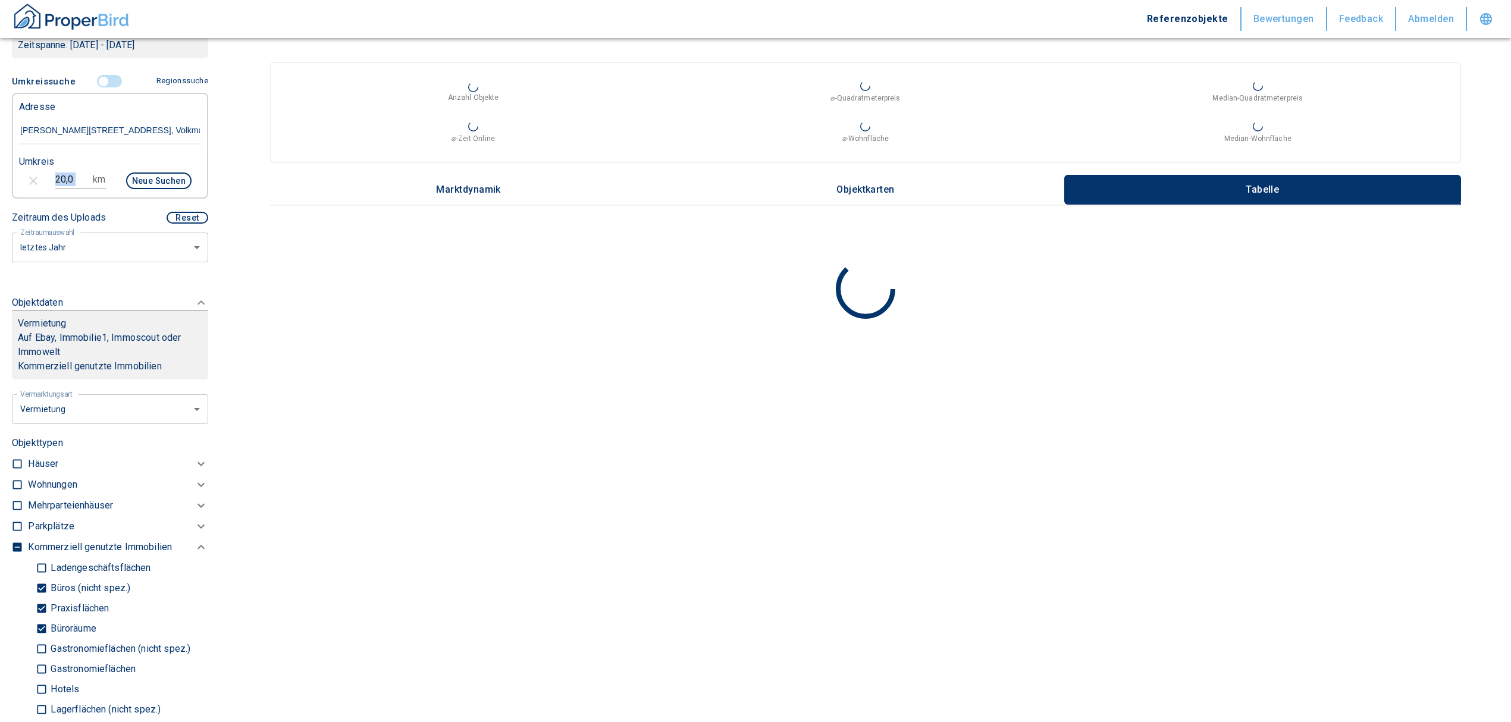
drag, startPoint x: 86, startPoint y: 167, endPoint x: 10, endPoint y: 181, distance: 77.5
click at [0, 150] on div "Filtervorlagen Neue Filtereinstellungen erkannt! Name für neue Vorlage x Gespei…" at bounding box center [110, 361] width 220 height 722
click at [67, 170] on input "20,0" at bounding box center [71, 179] width 33 height 19
drag, startPoint x: 81, startPoint y: 161, endPoint x: 27, endPoint y: 155, distance: 54.4
click at [27, 168] on div "20,0 km Neue Suchen" at bounding box center [101, 182] width 182 height 29
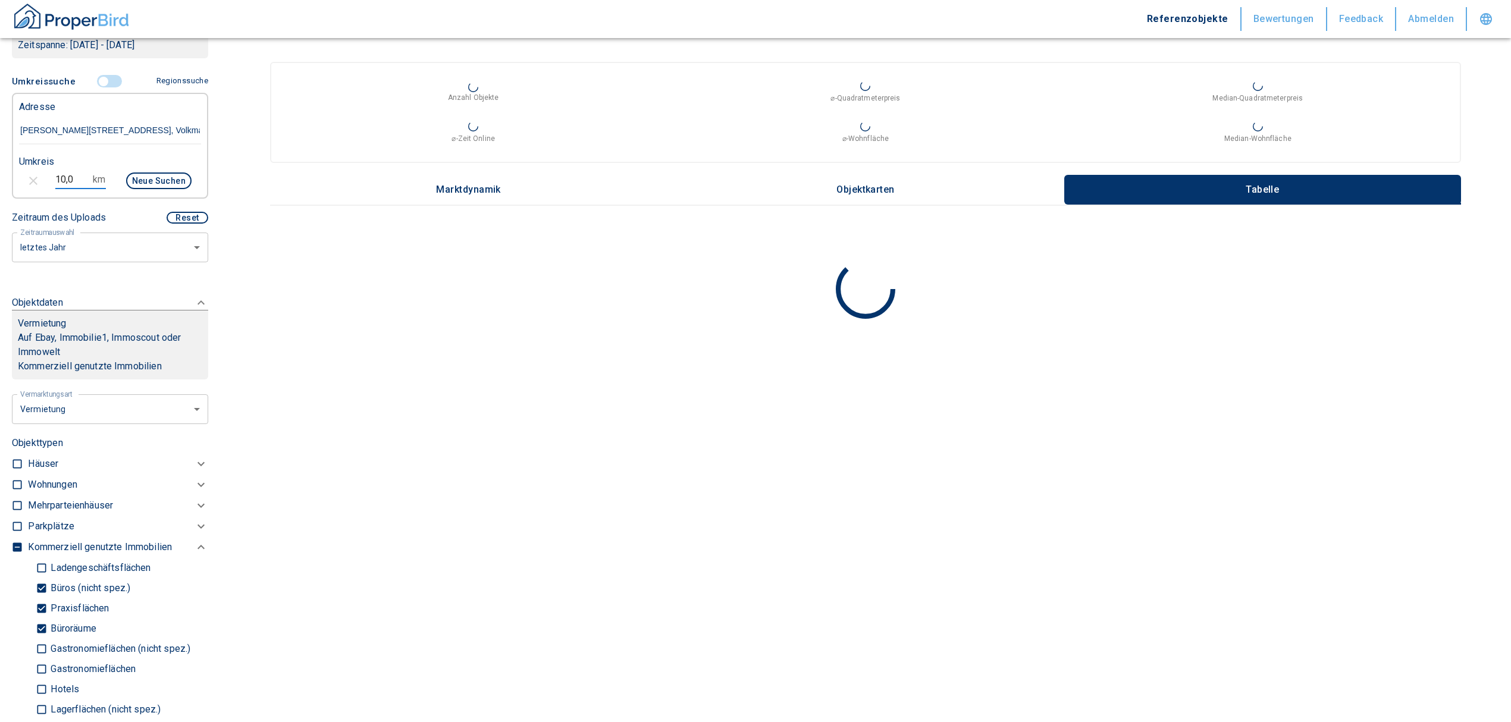
type input "10,0"
click at [156, 168] on div "Neue Suchen" at bounding box center [153, 182] width 76 height 29
click at [151, 172] on button "Neue Suchen" at bounding box center [158, 180] width 65 height 17
type input "2020"
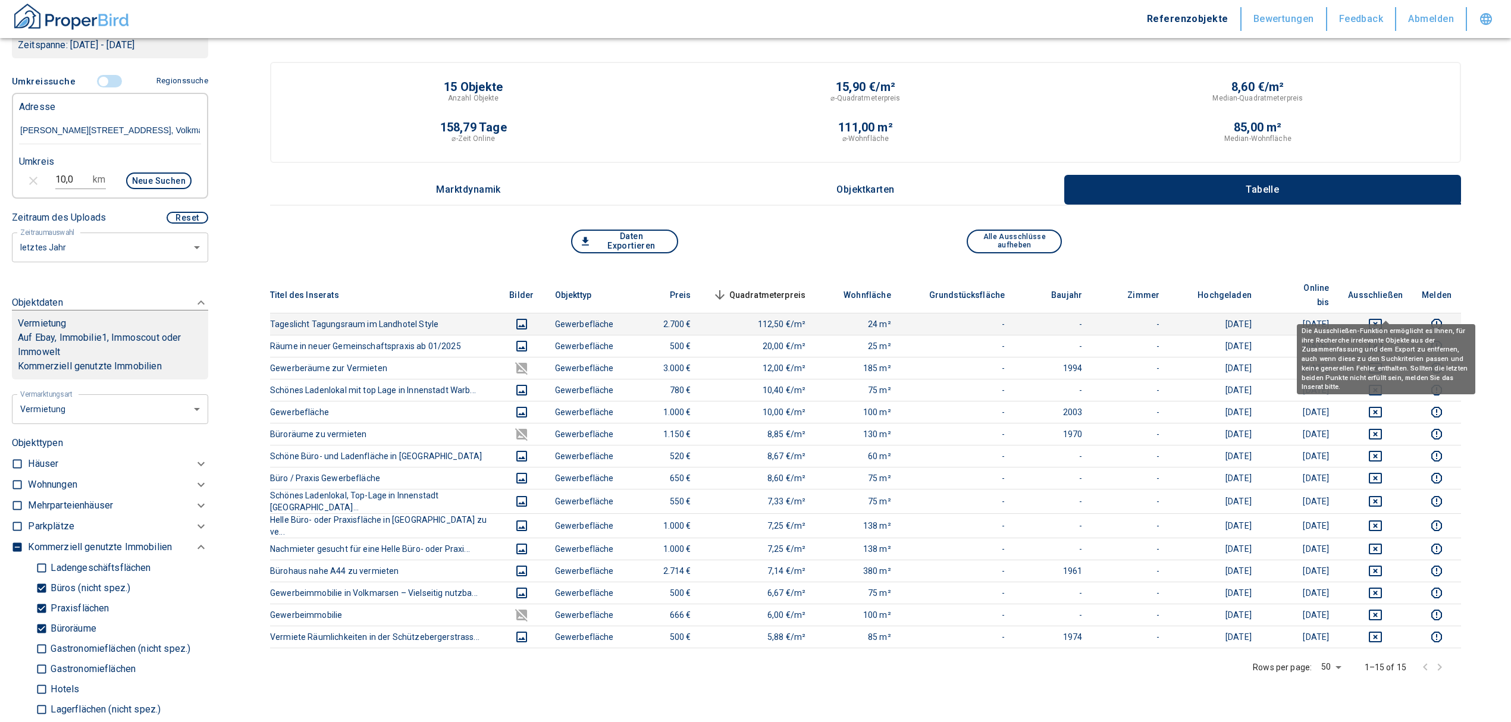
click at [483, 173] on icon "deselect this listing" at bounding box center [1375, 324] width 14 height 14
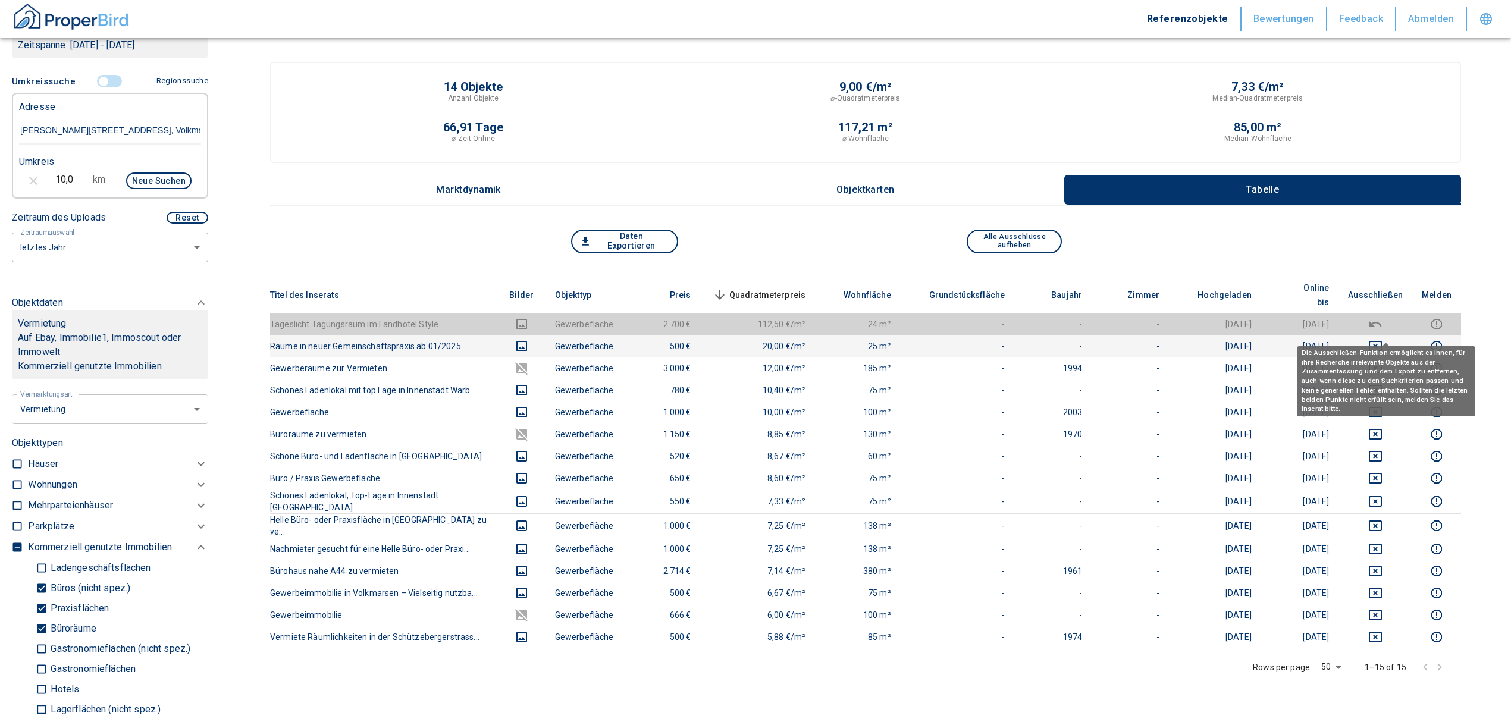
click at [483, 173] on icon "deselect this listing" at bounding box center [1375, 346] width 14 height 14
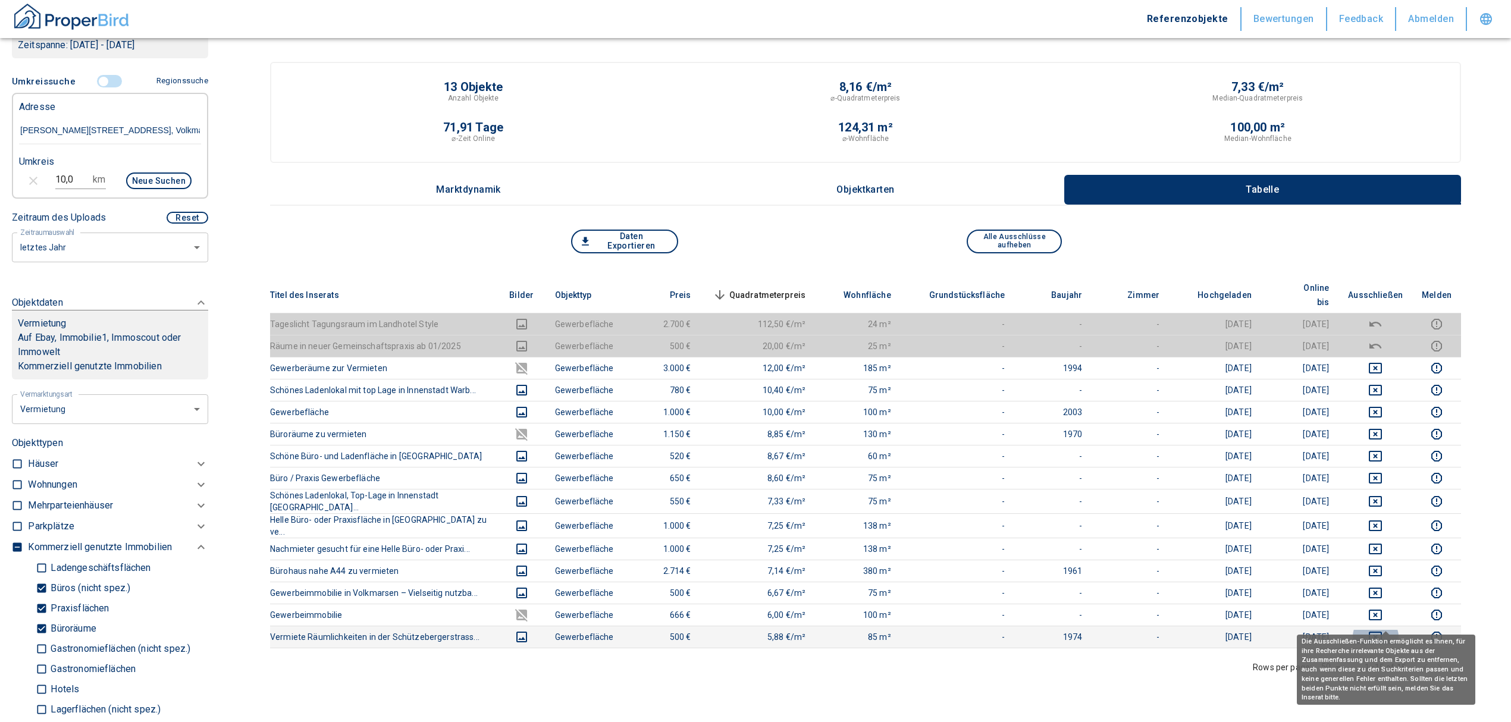
click at [483, 173] on icon "deselect this listing" at bounding box center [1375, 637] width 14 height 14
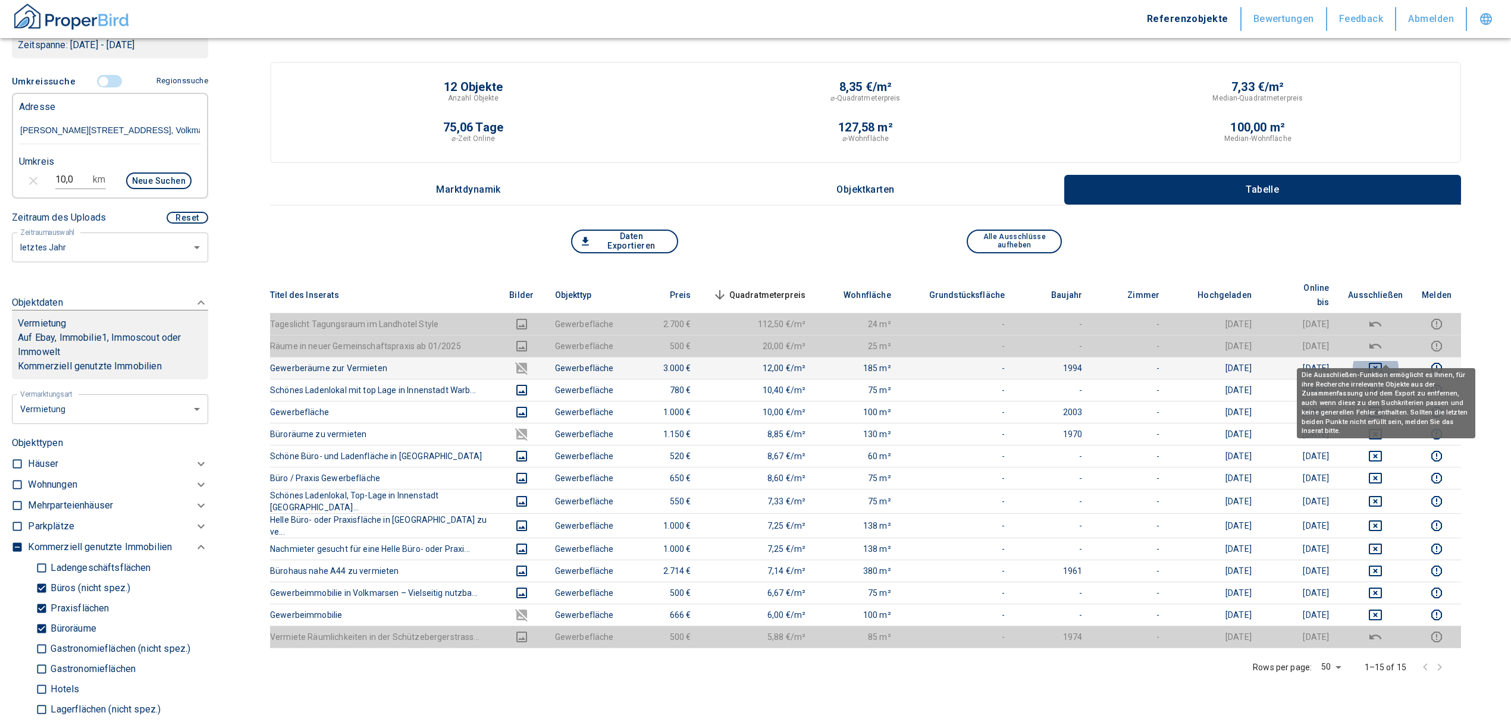
click at [483, 173] on icon "deselect this listing" at bounding box center [1375, 368] width 14 height 14
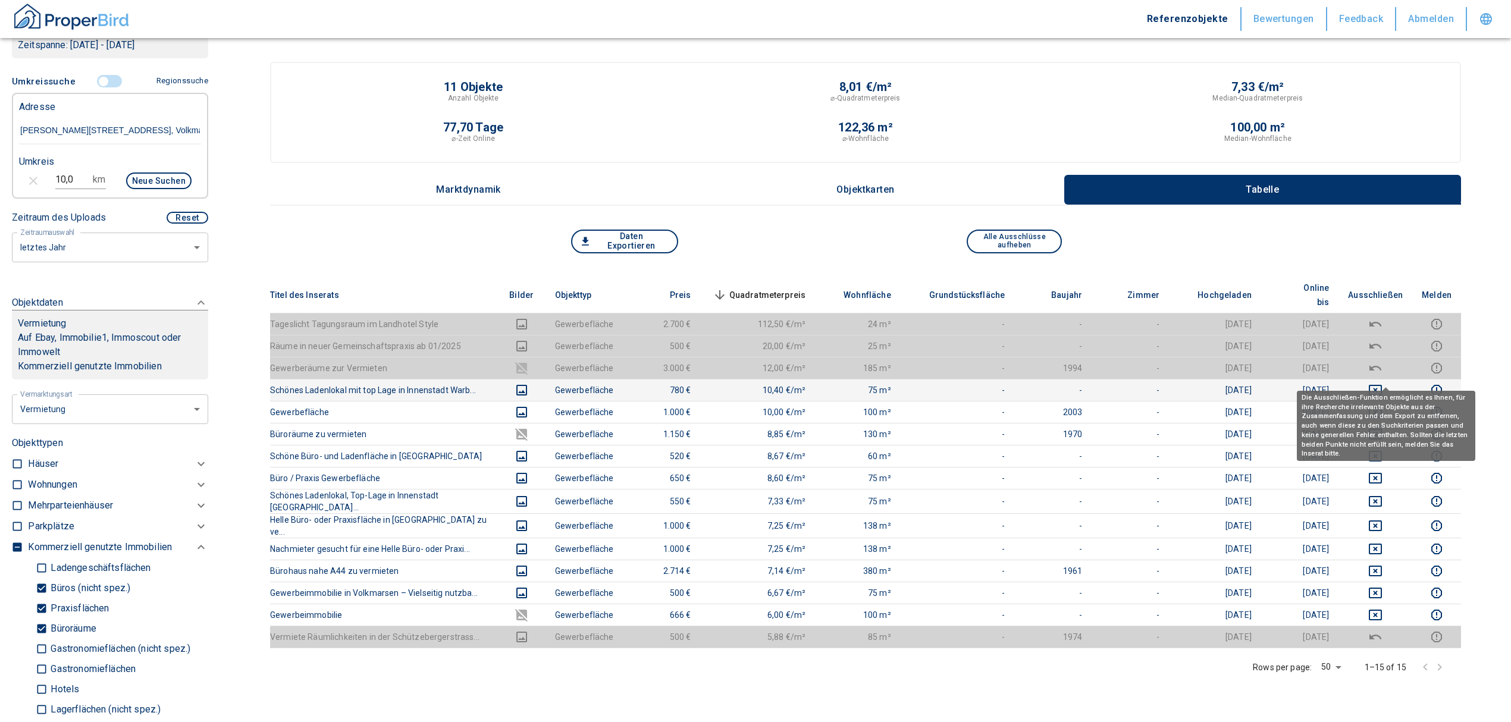
click at [483, 173] on icon "deselect this listing" at bounding box center [1374, 390] width 13 height 11
